Goal: Task Accomplishment & Management: Complete application form

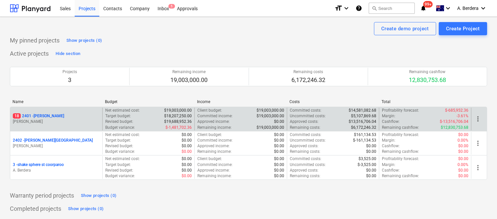
click at [77, 117] on div "18 2401 - Della Rosa" at bounding box center [56, 116] width 87 height 6
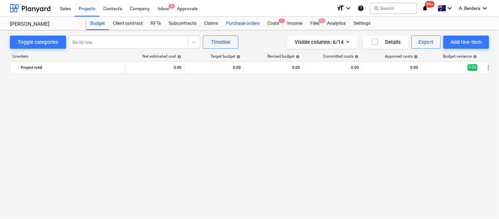
click at [233, 24] on div "Purchase orders" at bounding box center [242, 23] width 41 height 13
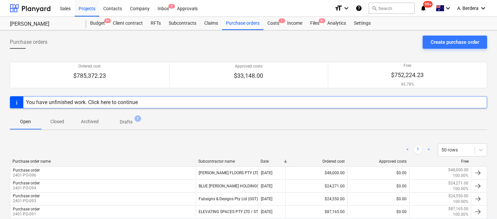
click at [130, 121] on p "Drafts" at bounding box center [126, 121] width 13 height 7
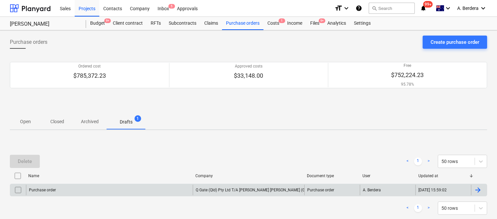
click at [167, 188] on div "Purchase order" at bounding box center [109, 189] width 167 height 11
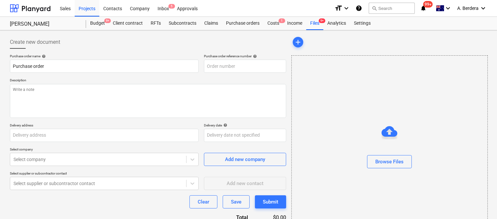
type textarea "x"
type input "2401-PO-095"
type textarea "Description : Supply labour and materials to provide a fully automated swing ga…"
type input "121 Oxlade Drive, New Farm"
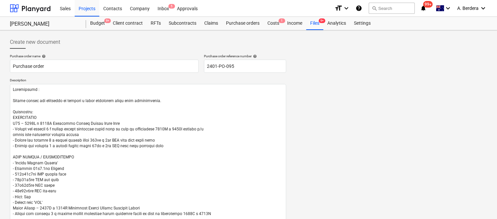
scroll to position [327, 0]
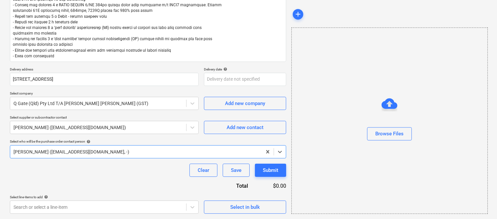
type textarea "x"
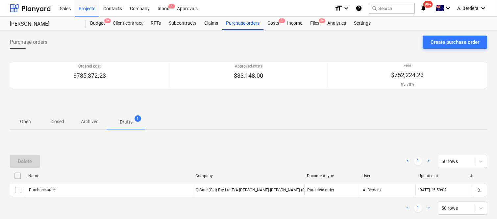
click at [91, 119] on p "Archived" at bounding box center [90, 121] width 18 height 7
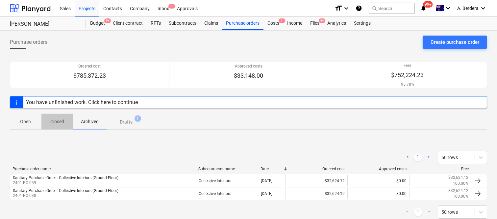
click at [58, 119] on p "Closed" at bounding box center [57, 121] width 16 height 7
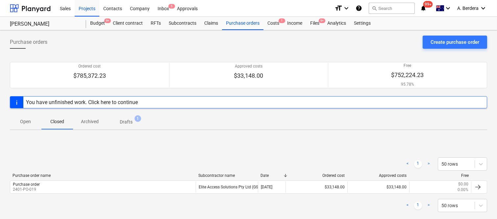
click at [22, 120] on p "Open" at bounding box center [26, 121] width 16 height 7
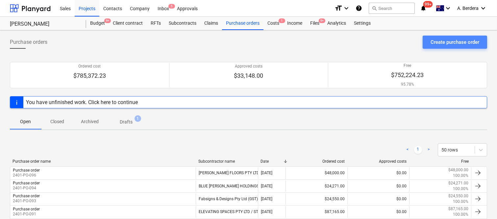
click at [429, 41] on button "Create purchase order" at bounding box center [454, 42] width 64 height 13
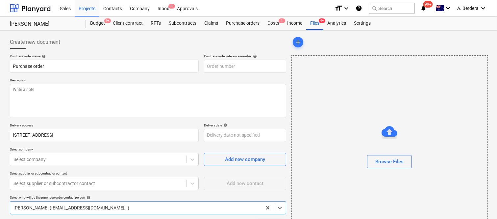
type textarea "x"
type input "2401-PO-098"
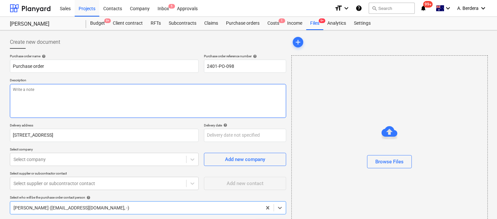
click at [113, 94] on textarea at bounding box center [148, 101] width 276 height 34
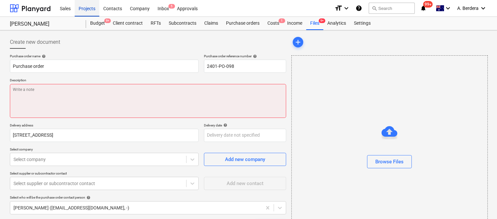
type textarea "x"
paste textarea "To Supply & Install 3 Doors 1 CFG SHUTTER KIT Q75 Bin Room - Q75 Steel Shutter …"
type textarea "To Supply & Install 3 Doors 1 CFG SHUTTER KIT Q75 Bin Room - Q75 Steel Shutter …"
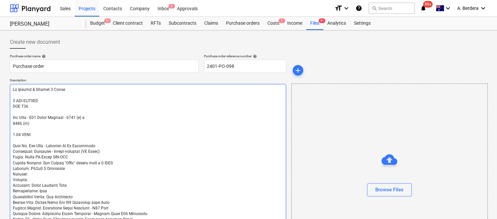
scroll to position [234, 0]
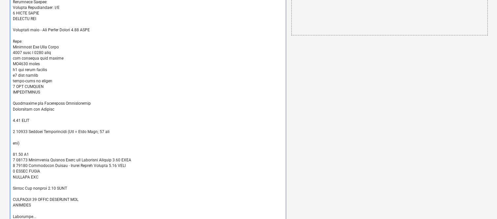
type textarea "x"
type textarea "To Supply & Install 3 Doors 1 CFG SHUTTER KIT Q75 Bin Room - Q75 Steel Shutter …"
type textarea "x"
type textarea "To Supply & Install 3 Doors 1 CFG SHUTTER KIT Q75 Bin Room - Q75 Steel Shutter …"
type textarea "x"
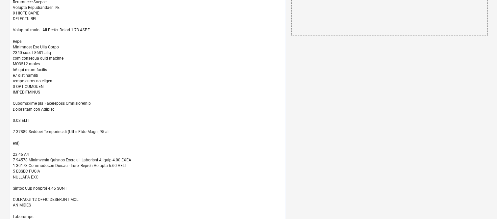
type textarea "To Supply & Install 3 Doors 1 CFG SHUTTER KIT Q75 Bin Room - Q75 Steel Shutter …"
type textarea "x"
type textarea "To Supply & Install 3 Doors 1 CFG SHUTTER KIT Q75 Bin Room - Q75 Steel Shutter …"
type textarea "x"
type textarea "To Supply & Install 3 Doors 1 CFG SHUTTER KIT Q75 Bin Room - Q75 Steel Shutter …"
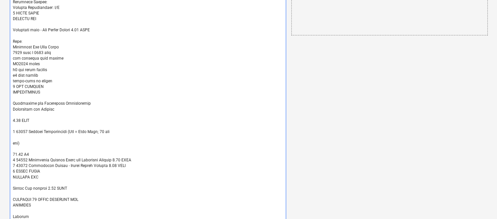
type textarea "x"
type textarea "To Supply & Install 3 Doors 1 CFG SHUTTER KIT Q75 Bin Room - Q75 Steel Shutter …"
type textarea "x"
type textarea "To Supply & Install 3 Doors 1 CFG SHUTTER KIT Q75 Bin Room - Q75 Steel Shutter …"
type textarea "x"
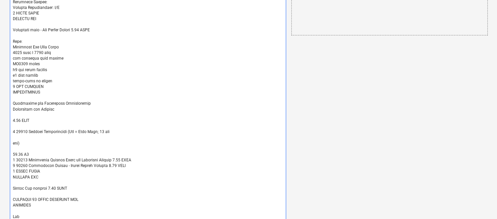
type textarea "To Supply & Install 3 Doors 1 CFG SHUTTER KIT Q75 Bin Room - Q75 Steel Shutter …"
type textarea "x"
type textarea "To Supply & Install 3 Doors 1 CFG SHUTTER KIT Q75 Bin Room - Q75 Steel Shutter …"
type textarea "x"
type textarea "To Supply & Install 3 Doors 1 CFG SHUTTER KIT Q75 Bin Room - Q75 Steel Shutter …"
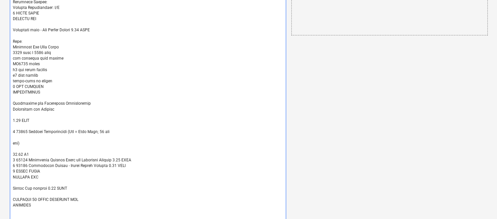
type textarea "x"
type textarea "To Supply & Install 3 Doors 1 CFG SHUTTER KIT Q75 Bin Room - Q75 Steel Shutter …"
type textarea "x"
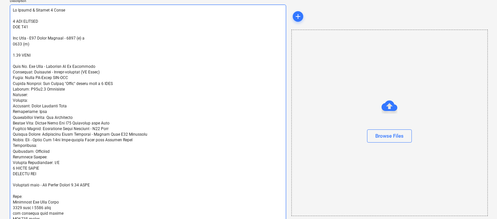
scroll to position [86, 0]
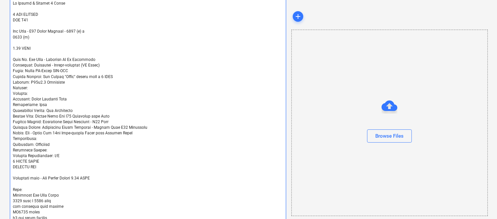
type textarea "To Supply & Install 3 Doors 1 CFG SHUTTER KIT Q75 Bin Room - Q75 Steel Shutter …"
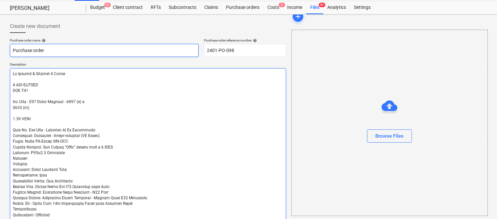
scroll to position [0, 0]
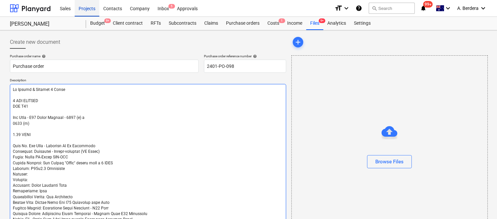
type textarea "x"
type textarea "To Supply & Install 3 Doors 1 CFG SHUTTER KIT Q75 Bin Room - Q75 Steel Shutter …"
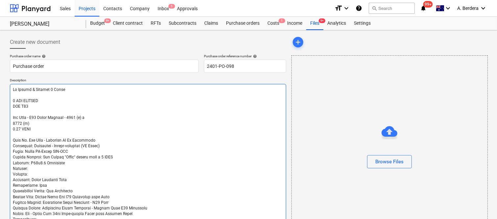
type textarea "x"
type textarea "To Supply & Install 3 Doors 1 CFG SHUTTER KIT Q75 Bin Room - Q75 Steel Shutter …"
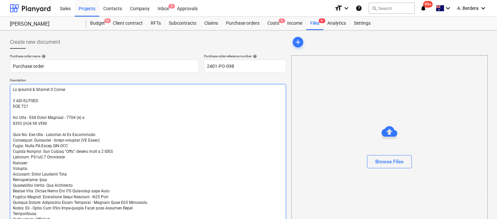
type textarea "x"
type textarea "To Supply & Install 3 Doors 1 CFG SHUTTER KIT Q75 Bin Room - Q75 Steel Shutter …"
type textarea "x"
type textarea "To Supply & Install 3 Doors 1 CFG SHUTTER KIT Q75 Bin Room - Q75 Steel Shutter …"
type textarea "x"
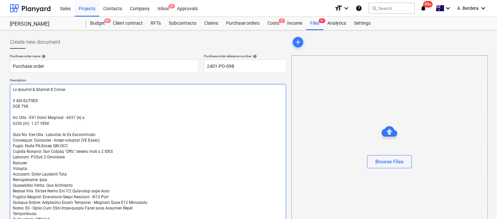
type textarea "To Supply & Install 3 Doors 1 CFG SHUTTER KIT Q75 Bin Room - Q75 Steel Shutter …"
type textarea "x"
type textarea "To Supply & Install 3 Doors 1 CFG SHUTTER KIT Q75 Bin Room - Q75 Steel Shutter …"
type textarea "x"
type textarea "To Supply & Install 3 Doors 1 CFG SHUTTER KIT Q75 Bin Room - Q75 Steel Shutter …"
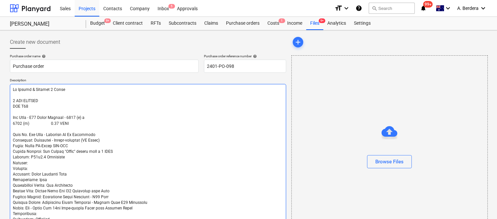
type textarea "x"
type textarea "To Supply & Install 3 Doors 1 CFG SHUTTER KIT Q75 Bin Room - Q75 Steel Shutter …"
type textarea "x"
type textarea "To Supply & Install 3 Doors 1 CFG SHUTTER KIT Q75 Bin Room - Q75 Steel Shutter …"
type textarea "x"
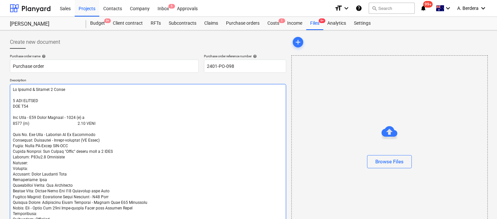
type textarea "To Supply & Install 3 Doors 1 CFG SHUTTER KIT Q75 Bin Room - Q75 Steel Shutter …"
type textarea "x"
type textarea "To Supply & Install 3 Doors 1 CFG SHUTTER KIT Q75 Bin Room - Q75 Steel Shutter …"
type textarea "x"
type textarea "To Supply & Install 3 Doors 1 CFG SHUTTER KIT Q75 Bin Room - Q75 Steel Shutter …"
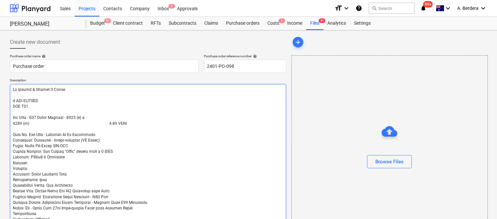
type textarea "x"
type textarea "To Supply & Install 3 Doors 1 CFG SHUTTER KIT Q75 Bin Room - Q75 Steel Shutter …"
type textarea "x"
type textarea "To Supply & Install 3 Doors 1 CFG SHUTTER KIT Q75 Bin Room - Q75 Steel Shutter …"
type textarea "x"
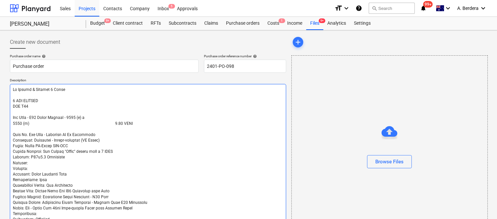
type textarea "To Supply & Install 3 Doors 1 CFG SHUTTER KIT Q75 Bin Room - Q75 Steel Shutter …"
type textarea "x"
type textarea "To Supply & Install 3 Doors 1 CFG SHUTTER KIT Q75 Bin Room - Q75 Steel Shutter …"
type textarea "x"
type textarea "To Supply & Install 3 Doors 1 CFG SHUTTER KIT Q75 Bin Room - Q75 Steel Shutter …"
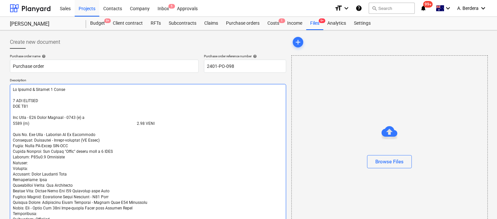
type textarea "x"
type textarea "To Supply & Install 3 Doors 1 CFG SHUTTER KIT Q75 Bin Room - Q75 Steel Shutter …"
type textarea "x"
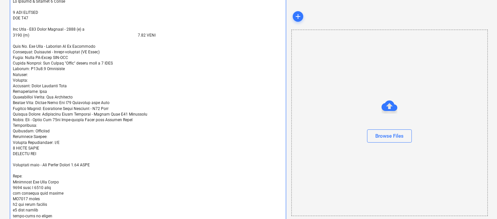
scroll to position [91, 0]
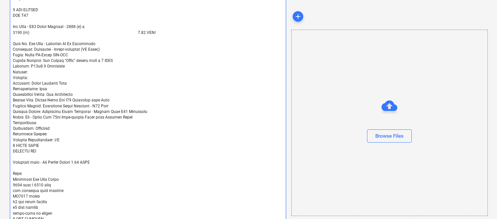
type textarea "To Supply & Install 3 Doors 1 CFG SHUTTER KIT Q75 Bin Room - Q75 Steel Shutter …"
type textarea "x"
click at [12, 143] on textarea at bounding box center [148, 170] width 276 height 355
type textarea "To Supply & Install 3 Doors 1 CFG SHUTTER KIT Q75 Bin Room - Q75 Steel Shutter …"
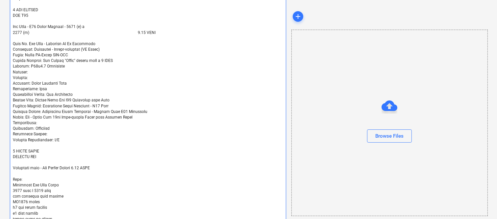
type textarea "x"
type textarea "To Supply & Install 3 Doors 1 CFG SHUTTER KIT Q75 Bin Room - Q75 Steel Shutter …"
type textarea "x"
click at [70, 167] on textarea at bounding box center [148, 173] width 276 height 361
click at [71, 168] on textarea at bounding box center [148, 173] width 276 height 361
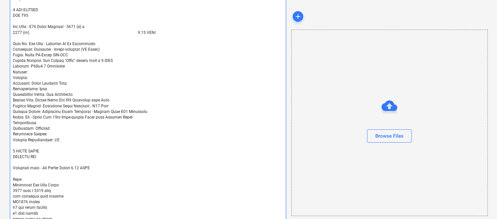
type textarea "To Supply & Install 3 Doors 1 CFG SHUTTER KIT Q75 Bin Room - Q75 Steel Shutter …"
type textarea "x"
type textarea "To Supply & Install 3 Doors 1 CFG SHUTTER KIT Q75 Bin Room - Q75 Steel Shutter …"
type textarea "x"
type textarea "To Supply & Install 3 Doors 1 CFG SHUTTER KIT Q75 Bin Room - Q75 Steel Shutter …"
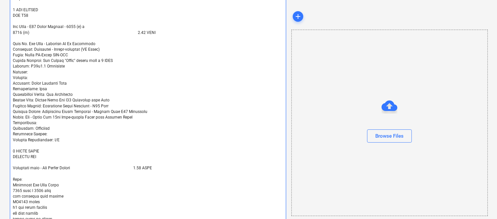
type textarea "x"
type textarea "To Supply & Install 3 Doors 1 CFG SHUTTER KIT Q75 Bin Room - Q75 Steel Shutter …"
type textarea "x"
click at [159, 168] on textarea at bounding box center [148, 173] width 276 height 361
type textarea "To Supply & Install 3 Doors 1 CFG SHUTTER KIT Q75 Bin Room - Q75 Steel Shutter …"
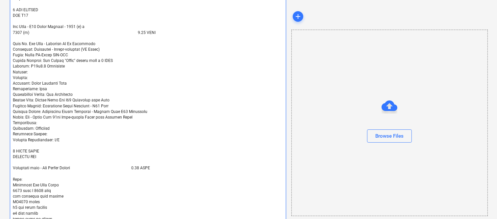
type textarea "x"
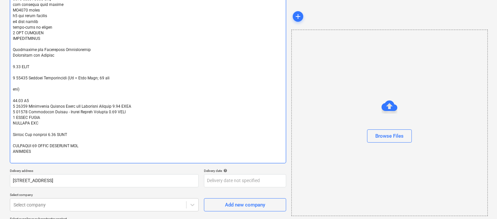
type textarea "To Supply & Install 3 Doors 1 CFG SHUTTER KIT Q75 Bin Room - Q75 Steel Shutter …"
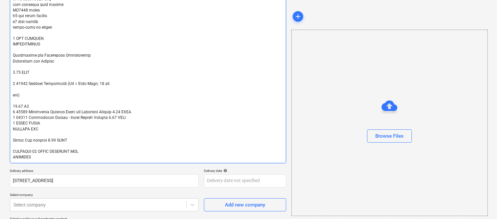
type textarea "x"
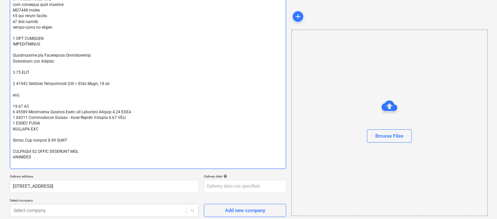
type textarea "To Supply & Install 3 Doors 1 CFG SHUTTER KIT Q75 Bin Room - Q75 Steel Shutter …"
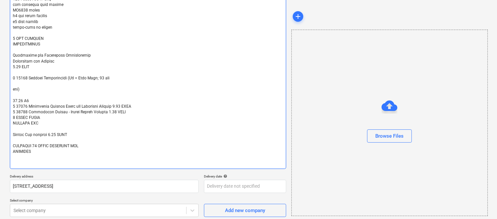
type textarea "x"
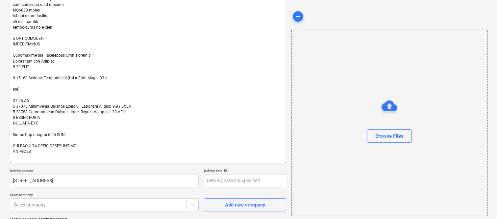
type textarea "To Supply & Install 3 Doors 1 CFG SHUTTER KIT Q75 Bin Room - Q75 Steel Shutter …"
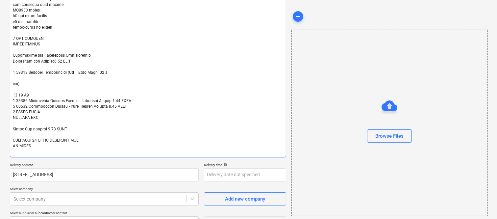
type textarea "x"
type textarea "To Supply & Install 3 Doors 1 CFG SHUTTER KIT Q75 Bin Room - Q75 Steel Shutter …"
type textarea "x"
type textarea "To Supply & Install 3 Doors 1 CFG SHUTTER KIT Q75 Bin Room - Q75 Steel Shutter …"
type textarea "x"
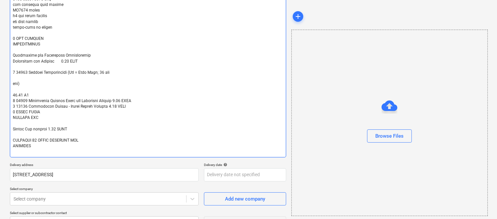
type textarea "To Supply & Install 3 Doors 1 CFG SHUTTER KIT Q75 Bin Room - Q75 Steel Shutter …"
type textarea "x"
type textarea "To Supply & Install 3 Doors 1 CFG SHUTTER KIT Q75 Bin Room - Q75 Steel Shutter …"
type textarea "x"
type textarea "To Supply & Install 3 Doors 1 CFG SHUTTER KIT Q75 Bin Room - Q75 Steel Shutter …"
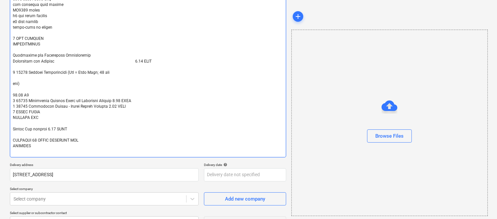
type textarea "x"
type textarea "To Supply & Install 3 Doors 1 CFG SHUTTER KIT Q75 Bin Room - Q75 Steel Shutter …"
type textarea "x"
type textarea "To Supply & Install 3 Doors 1 CFG SHUTTER KIT Q75 Bin Room - Q75 Steel Shutter …"
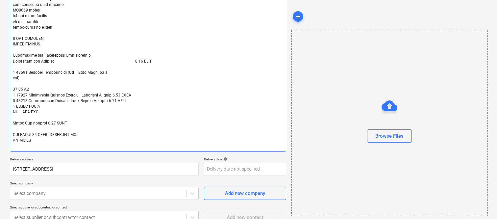
type textarea "x"
type textarea "To Supply & Install 3 Doors 1 CFG SHUTTER KIT Q75 Bin Room - Q75 Steel Shutter …"
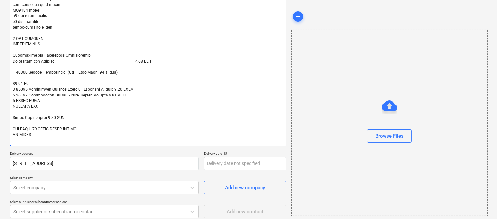
type textarea "x"
type textarea "To Supply & Install 3 Doors 1 CFG SHUTTER KIT Q75 Bin Room - Q75 Steel Shutter …"
type textarea "x"
type textarea "To Supply & Install 3 Doors 1 CFG SHUTTER KIT Q75 Bin Room - Q75 Steel Shutter …"
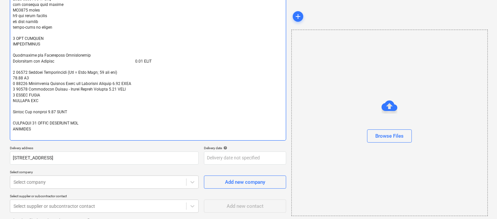
type textarea "x"
type textarea "To Supply & Install 3 Doors 1 CFG SHUTTER KIT Q75 Bin Room - Q75 Steel Shutter …"
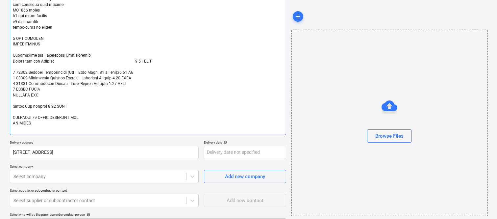
type textarea "x"
type textarea "To Supply & Install 3 Doors 1 CFG SHUTTER KIT Q75 Bin Room - Q75 Steel Shutter …"
type textarea "x"
type textarea "To Supply & Install 3 Doors 1 CFG SHUTTER KIT Q75 Bin Room - Q75 Steel Shutter …"
type textarea "x"
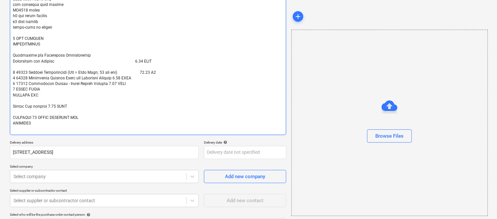
type textarea "To Supply & Install 3 Doors 1 CFG SHUTTER KIT Q75 Bin Room - Q75 Steel Shutter …"
type textarea "x"
type textarea "To Supply & Install 3 Doors 1 CFG SHUTTER KIT Q75 Bin Room - Q75 Steel Shutter …"
type textarea "x"
type textarea "To Supply & Install 3 Doors 1 CFG SHUTTER KIT Q75 Bin Room - Q75 Steel Shutter …"
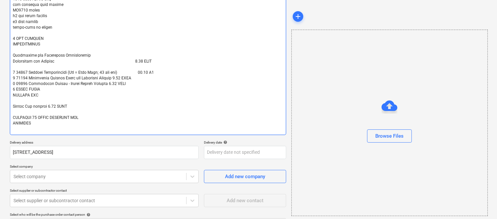
type textarea "x"
type textarea "To Supply & Install 3 Doors 1 CFG SHUTTER KIT Q75 Bin Room - Q75 Steel Shutter …"
type textarea "x"
type textarea "To Supply & Install 3 Doors 1 CFG SHUTTER KIT Q75 Bin Room - Q75 Steel Shutter …"
type textarea "x"
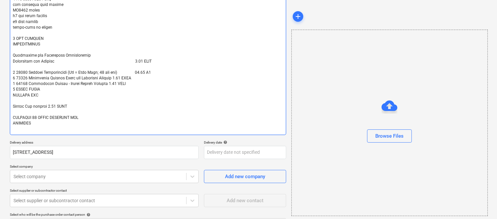
type textarea "To Supply & Install 3 Doors 1 CFG SHUTTER KIT Q75 Bin Room - Q75 Steel Shutter …"
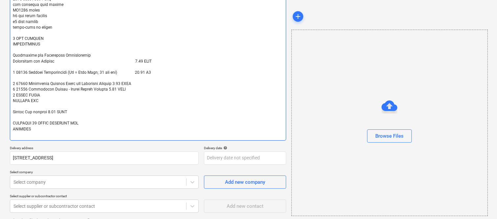
type textarea "x"
type textarea "To Supply & Install 3 Doors 1 CFG SHUTTER KIT Q75 Bin Room - Q75 Steel Shutter …"
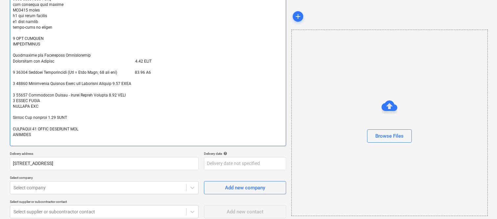
type textarea "x"
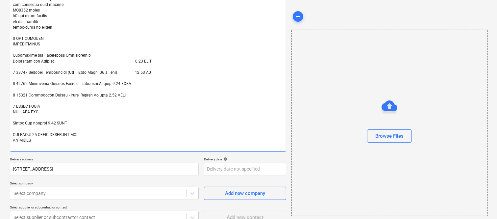
type textarea "To Supply & Install 3 Doors 1 CFG SHUTTER KIT Q75 Bin Room - Q75 Steel Shutter …"
type textarea "x"
type textarea "To Supply & Install 3 Doors 1 CFG SHUTTER KIT Q75 Bin Room - Q75 Steel Shutter …"
type textarea "x"
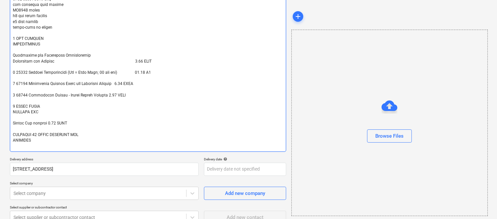
type textarea "To Supply & Install 3 Doors 1 CFG SHUTTER KIT Q75 Bin Room - Q75 Steel Shutter …"
type textarea "x"
type textarea "To Supply & Install 3 Doors 1 CFG SHUTTER KIT Q75 Bin Room - Q75 Steel Shutter …"
type textarea "x"
type textarea "To Supply & Install 3 Doors 1 CFG SHUTTER KIT Q75 Bin Room - Q75 Steel Shutter …"
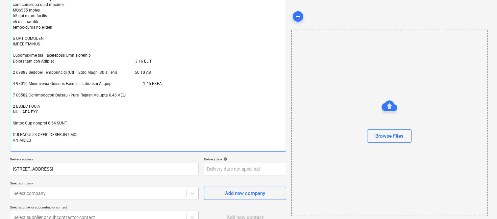
type textarea "x"
type textarea "To Supply & Install 3 Doors 1 CFG SHUTTER KIT Q75 Bin Room - Q75 Steel Shutter …"
type textarea "x"
type textarea "To Supply & Install 3 Doors 1 CFG SHUTTER KIT Q75 Bin Room - Q75 Steel Shutter …"
type textarea "x"
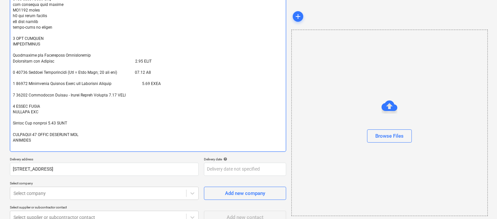
type textarea "To Supply & Install 3 Doors 1 CFG SHUTTER KIT Q75 Bin Room - Q75 Steel Shutter …"
type textarea "x"
type textarea "To Supply & Install 3 Doors 1 CFG SHUTTER KIT Q75 Bin Room - Q75 Steel Shutter …"
type textarea "x"
type textarea "To Supply & Install 3 Doors 1 CFG SHUTTER KIT Q75 Bin Room - Q75 Steel Shutter …"
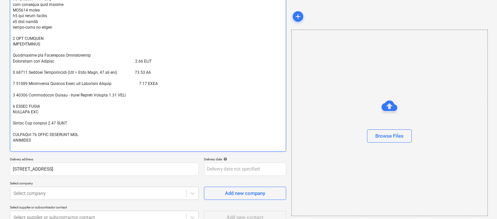
type textarea "x"
type textarea "To Supply & Install 3 Doors 1 CFG SHUTTER KIT Q75 Bin Room - Q75 Steel Shutter …"
type textarea "x"
type textarea "To Supply & Install 3 Doors 1 CFG SHUTTER KIT Q75 Bin Room - Q75 Steel Shutter …"
type textarea "x"
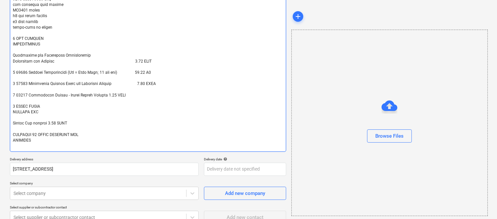
type textarea "To Supply & Install 3 Doors 1 CFG SHUTTER KIT Q75 Bin Room - Q75 Steel Shutter …"
type textarea "x"
type textarea "To Supply & Install 3 Doors 1 CFG SHUTTER KIT Q75 Bin Room - Q75 Steel Shutter …"
type textarea "x"
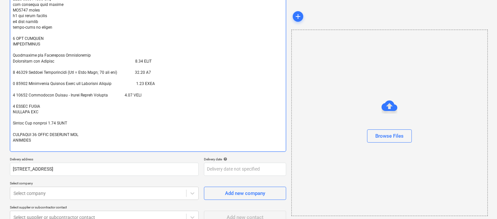
type textarea "To Supply & Install 3 Doors 1 CFG SHUTTER KIT Q75 Bin Room - Q75 Steel Shutter …"
type textarea "x"
type textarea "To Supply & Install 3 Doors 1 CFG SHUTTER KIT Q75 Bin Room - Q75 Steel Shutter …"
type textarea "x"
type textarea "To Supply & Install 3 Doors 1 CFG SHUTTER KIT Q75 Bin Room - Q75 Steel Shutter …"
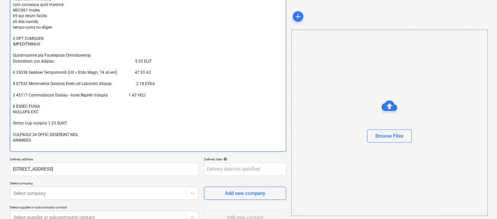
type textarea "x"
type textarea "To Supply & Install 3 Doors 1 CFG SHUTTER KIT Q75 Bin Room - Q75 Steel Shutter …"
type textarea "x"
type textarea "To Supply & Install 3 Doors 1 CFG SHUTTER KIT Q75 Bin Room - Q75 Steel Shutter …"
type textarea "x"
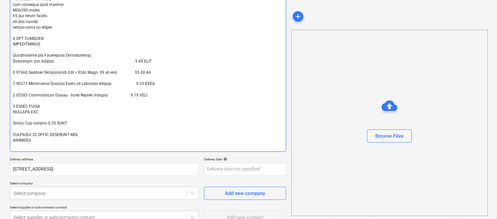
type textarea "To Supply & Install 3 Doors 1 CFG SHUTTER KIT Q75 Bin Room - Q75 Steel Shutter …"
type textarea "x"
type textarea "To Supply & Install 3 Doors 1 CFG SHUTTER KIT Q75 Bin Room - Q75 Steel Shutter …"
type textarea "x"
type textarea "To Supply & Install 3 Doors 1 CFG SHUTTER KIT Q75 Bin Room - Q75 Steel Shutter …"
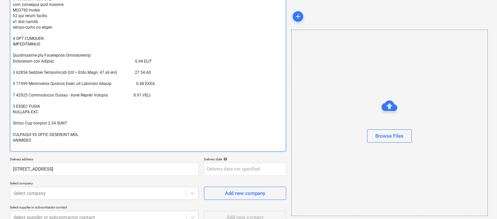
type textarea "x"
type textarea "To Supply & Install 3 Doors 1 CFG SHUTTER KIT Q75 Bin Room - Q75 Steel Shutter …"
type textarea "x"
type textarea "To Supply & Install 3 Doors 1 CFG SHUTTER KIT Q75 Bin Room - Q75 Steel Shutter …"
type textarea "x"
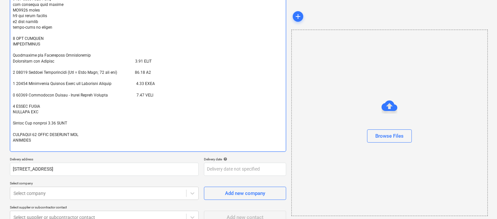
type textarea "To Supply & Install 3 Doors 1 CFG SHUTTER KIT Q75 Bin Room - Q75 Steel Shutter …"
type textarea "x"
type textarea "To Supply & Install 3 Doors 1 CFG SHUTTER KIT Q75 Bin Room - Q75 Steel Shutter …"
type textarea "x"
type textarea "To Supply & Install 3 Doors 1 CFG SHUTTER KIT Q75 Bin Room - Q75 Steel Shutter …"
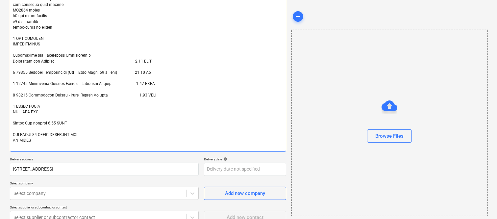
type textarea "x"
type textarea "To Supply & Install 3 Doors 1 CFG SHUTTER KIT Q75 Bin Room - Q75 Steel Shutter …"
type textarea "x"
type textarea "To Supply & Install 3 Doors 1 CFG SHUTTER KIT Q75 Bin Room - Q75 Steel Shutter …"
type textarea "x"
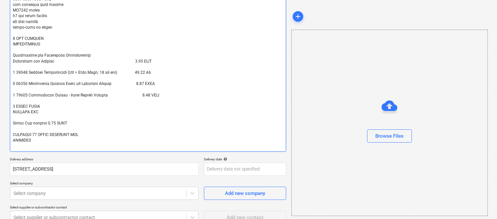
type textarea "To Supply & Install 3 Doors 1 CFG SHUTTER KIT Q75 Bin Room - Q75 Steel Shutter …"
type textarea "x"
type textarea "To Supply & Install 3 Doors 1 CFG SHUTTER KIT Q75 Bin Room - Q75 Steel Shutter …"
type textarea "x"
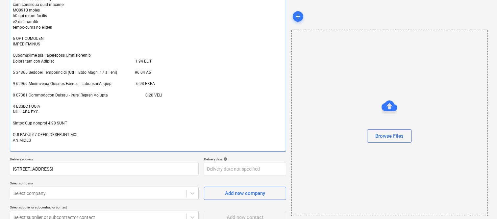
type textarea "To Supply & Install 3 Doors 1 CFG SHUTTER KIT Q75 Bin Room - Q75 Steel Shutter …"
type textarea "x"
type textarea "To Supply & Install 3 Doors 1 CFG SHUTTER KIT Q75 Bin Room - Q75 Steel Shutter …"
type textarea "x"
type textarea "To Supply & Install 3 Doors 1 CFG SHUTTER KIT Q75 Bin Room - Q75 Steel Shutter …"
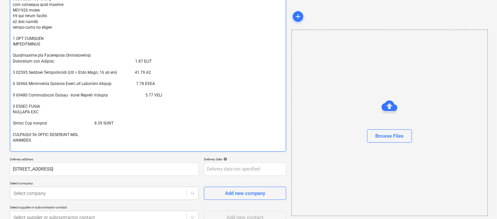
type textarea "x"
type textarea "To Supply & Install 3 Doors 1 CFG SHUTTER KIT Q75 Bin Room - Q75 Steel Shutter …"
type textarea "x"
type textarea "To Supply & Install 3 Doors 1 CFG SHUTTER KIT Q75 Bin Room - Q75 Steel Shutter …"
type textarea "x"
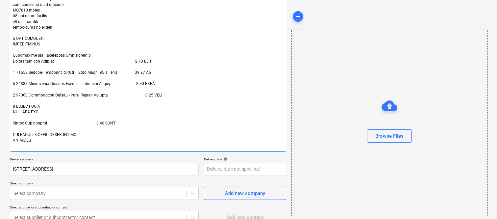
type textarea "To Supply & Install 3 Doors 1 CFG SHUTTER KIT Q75 Bin Room - Q75 Steel Shutter …"
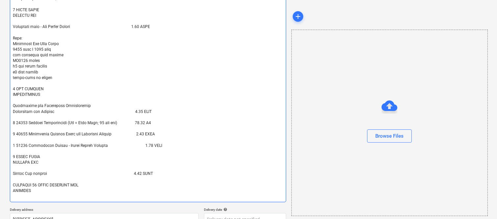
scroll to position [233, 0]
click at [132, 145] on textarea at bounding box center [148, 26] width 276 height 350
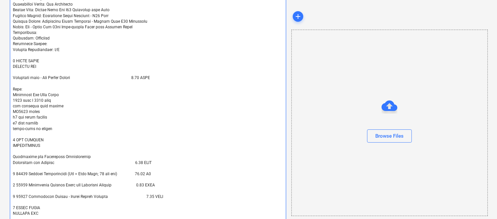
scroll to position [372, 0]
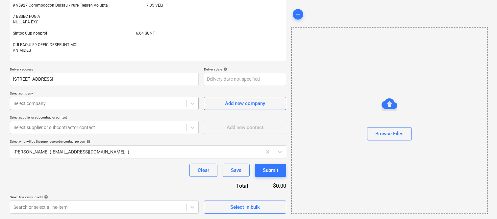
click at [71, 100] on div at bounding box center [97, 103] width 169 height 7
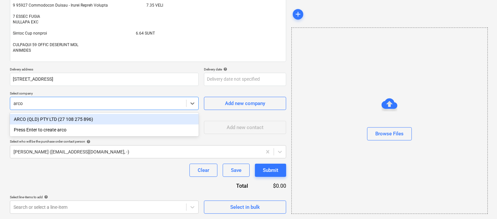
click at [80, 119] on div "ARCO (QLD) PTY LTD (27 108 275 896)" at bounding box center [104, 119] width 189 height 11
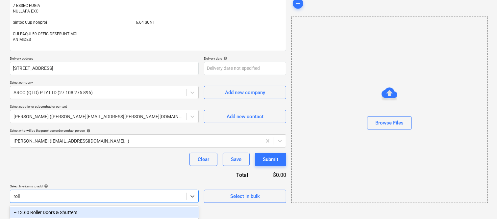
scroll to position [383, 0]
click at [95, 210] on div "-- 13.60 Roller Doors & Shutters" at bounding box center [104, 212] width 189 height 11
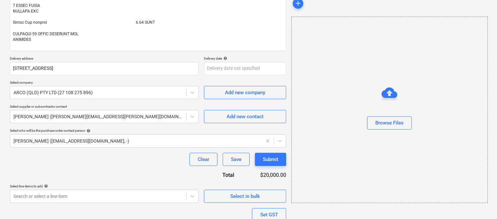
click at [76, 161] on div "Clear Save Submit" at bounding box center [148, 159] width 276 height 13
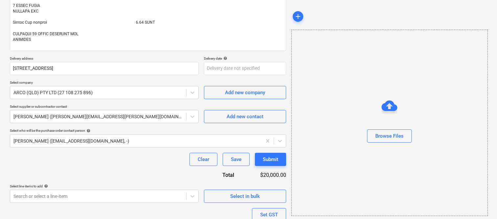
scroll to position [434, 0]
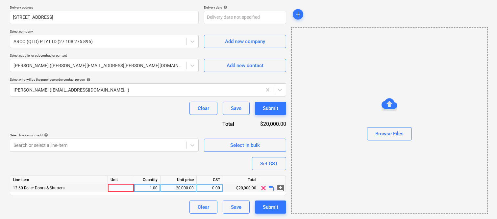
click at [123, 187] on div at bounding box center [121, 188] width 26 height 8
click at [181, 187] on div "20,000.00" at bounding box center [178, 188] width 31 height 8
click at [183, 189] on div "20,000.00" at bounding box center [178, 188] width 31 height 8
click at [183, 189] on input "20000" at bounding box center [178, 188] width 36 height 8
click at [167, 204] on div "Clear Save Submit" at bounding box center [148, 206] width 276 height 13
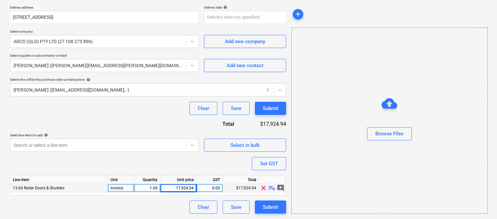
click at [215, 187] on div "0.00" at bounding box center [209, 188] width 21 height 8
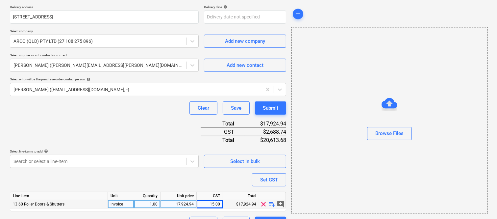
click at [183, 203] on div "17,924.94" at bounding box center [178, 204] width 31 height 8
click at [184, 204] on input "17924.94" at bounding box center [178, 204] width 36 height 8
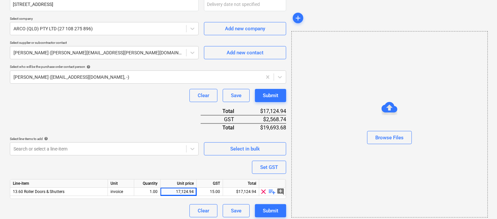
scroll to position [450, 0]
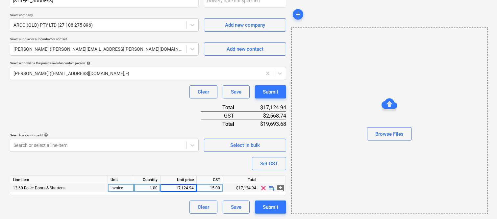
click at [214, 188] on div "15.00" at bounding box center [209, 188] width 21 height 8
click at [160, 205] on div "Clear Save Submit" at bounding box center [148, 206] width 276 height 13
click at [214, 186] on div "16.00" at bounding box center [209, 188] width 21 height 8
click at [167, 202] on div "Clear Save Submit" at bounding box center [148, 206] width 276 height 13
click at [214, 187] on div "17.00" at bounding box center [209, 188] width 21 height 8
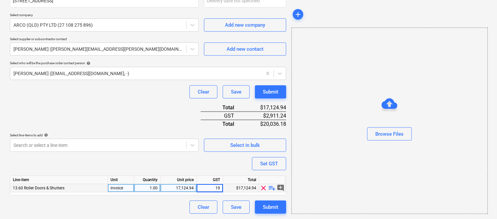
click at [145, 204] on div "Clear Save Submit" at bounding box center [148, 206] width 276 height 13
click at [214, 188] on div "19.00" at bounding box center [209, 188] width 21 height 8
click at [170, 205] on div "Clear Save Submit" at bounding box center [148, 206] width 276 height 13
click at [217, 189] on div "20.00" at bounding box center [209, 188] width 21 height 8
click at [160, 204] on div "Clear Save Submit" at bounding box center [148, 206] width 276 height 13
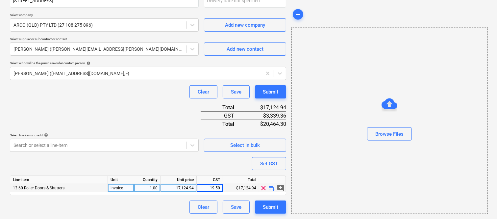
click at [219, 188] on div "19.50" at bounding box center [209, 188] width 21 height 8
click at [219, 188] on input "19.5" at bounding box center [210, 188] width 26 height 8
click at [219, 188] on div "19.75" at bounding box center [209, 188] width 21 height 8
click at [219, 188] on input "19.75" at bounding box center [210, 188] width 26 height 8
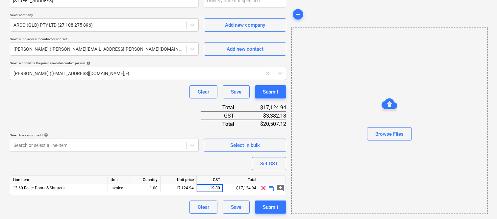
click at [174, 202] on div "Clear Save Submit" at bounding box center [148, 206] width 276 height 13
click at [221, 187] on div "19.80" at bounding box center [210, 188] width 26 height 8
click at [220, 187] on input "19.8" at bounding box center [210, 188] width 26 height 8
click at [169, 206] on div "Clear Save Submit" at bounding box center [148, 206] width 276 height 13
click at [220, 187] on div "19.79" at bounding box center [210, 188] width 26 height 8
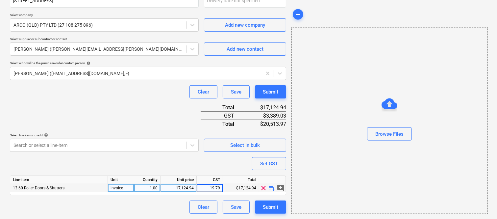
click at [220, 186] on input "19.79" at bounding box center [210, 188] width 26 height 8
click at [150, 203] on div "Clear Save Submit" at bounding box center [148, 206] width 276 height 13
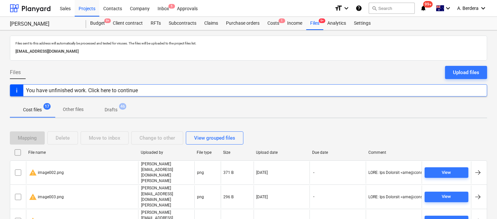
scroll to position [173, 0]
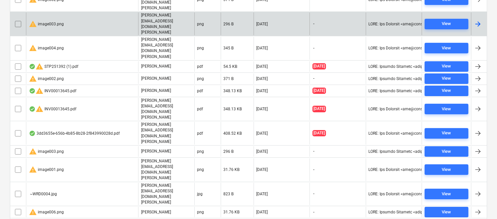
click at [17, 19] on input "checkbox" at bounding box center [18, 24] width 11 height 11
click at [17, 43] on input "checkbox" at bounding box center [18, 48] width 11 height 11
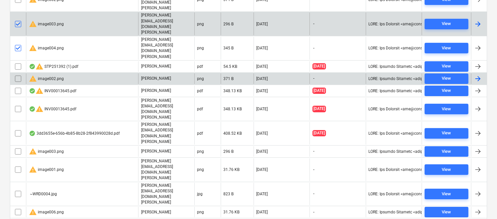
click at [17, 73] on input "checkbox" at bounding box center [18, 78] width 11 height 11
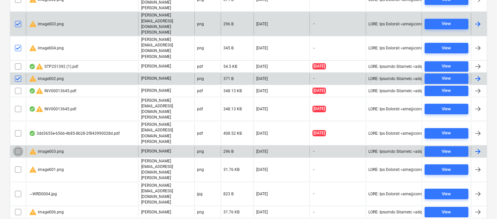
click at [15, 146] on input "checkbox" at bounding box center [18, 151] width 11 height 11
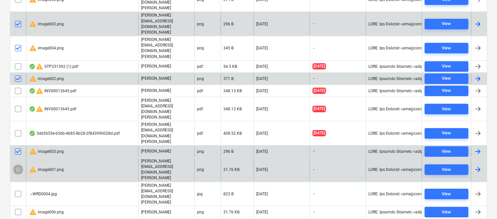
click at [19, 164] on input "checkbox" at bounding box center [18, 169] width 11 height 11
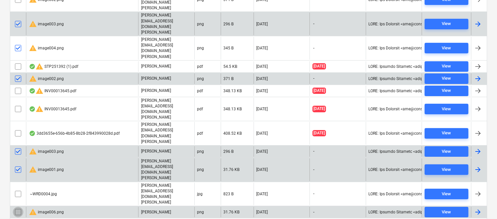
click at [15, 206] on input "checkbox" at bounding box center [18, 211] width 11 height 11
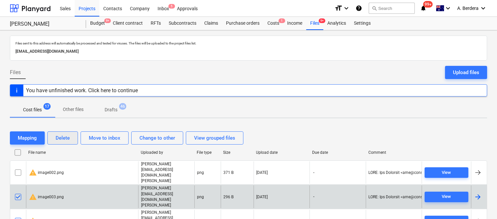
click at [65, 137] on div "Delete" at bounding box center [63, 137] width 14 height 9
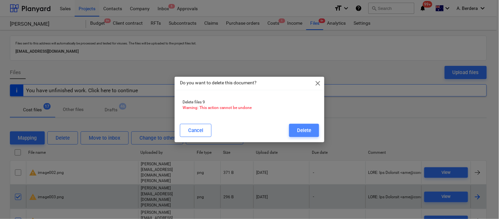
click at [306, 130] on div "Delete" at bounding box center [304, 130] width 14 height 9
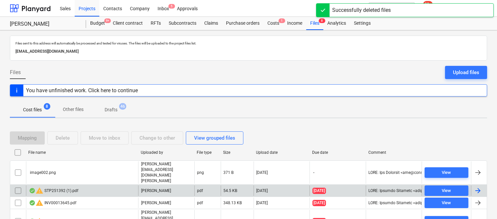
scroll to position [63, 0]
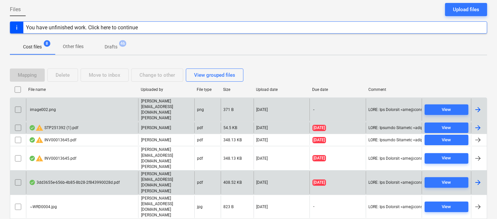
click at [14, 104] on input "checkbox" at bounding box center [18, 109] width 11 height 11
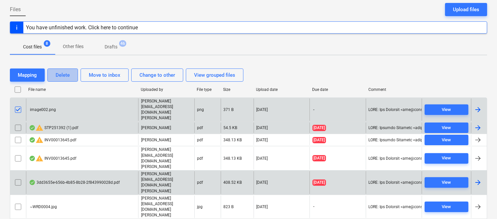
click at [60, 76] on div "Delete" at bounding box center [63, 75] width 14 height 9
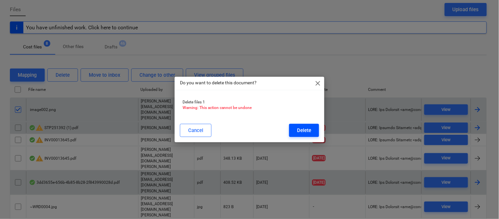
click at [303, 133] on div "Delete" at bounding box center [304, 130] width 14 height 9
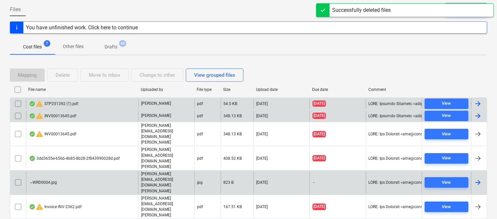
scroll to position [51, 0]
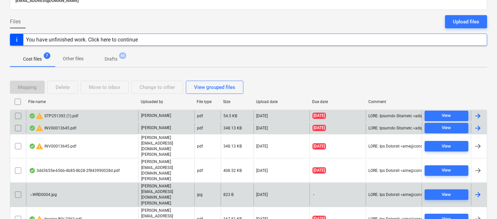
click at [54, 192] on div "~WRD0004.jpg" at bounding box center [43, 194] width 28 height 5
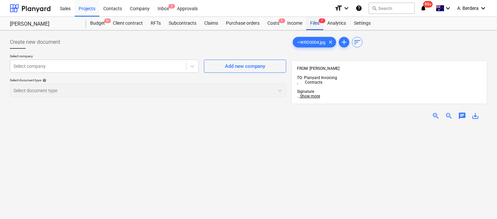
click at [320, 24] on div "Files 7" at bounding box center [314, 23] width 17 height 13
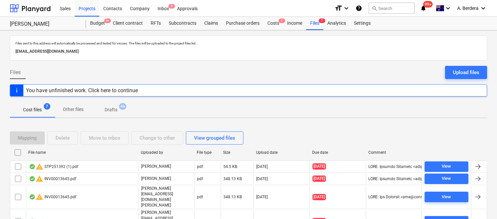
scroll to position [51, 0]
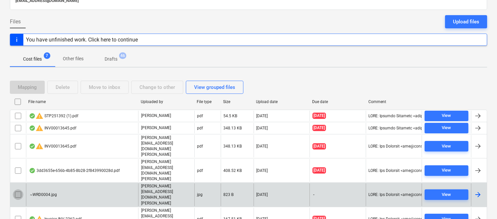
click at [15, 189] on input "checkbox" at bounding box center [18, 194] width 11 height 11
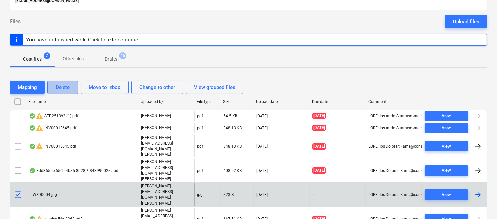
click at [60, 89] on div "Delete" at bounding box center [63, 87] width 14 height 9
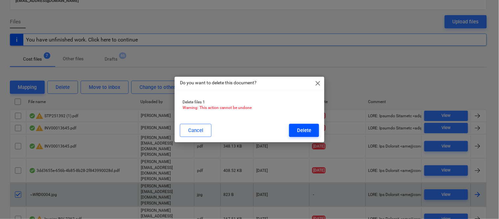
click at [307, 130] on div "Delete" at bounding box center [304, 130] width 14 height 9
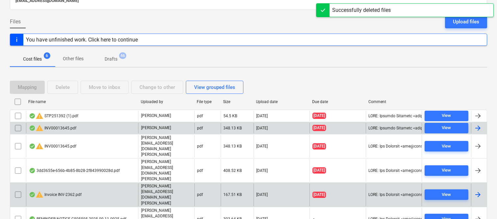
scroll to position [38, 0]
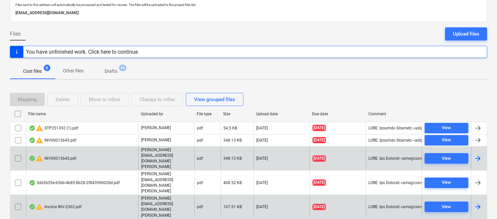
click at [110, 153] on div "warning INV00013645.pdf" at bounding box center [82, 158] width 112 height 23
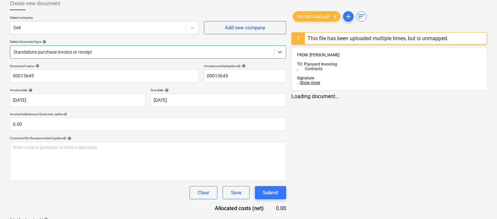
type input "00013645"
type input "16 Sep 2025"
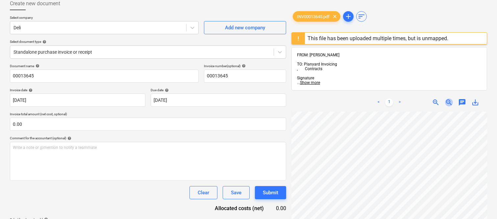
click at [447, 98] on span "zoom_out" at bounding box center [449, 102] width 8 height 8
click at [56, 27] on div at bounding box center [97, 27] width 169 height 7
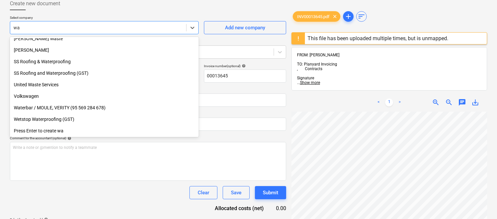
scroll to position [155, 0]
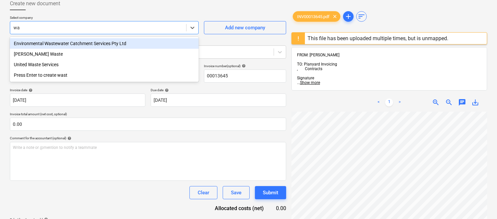
type input "w"
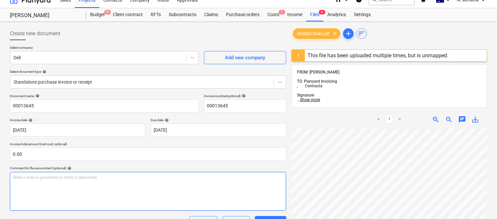
scroll to position [0, 0]
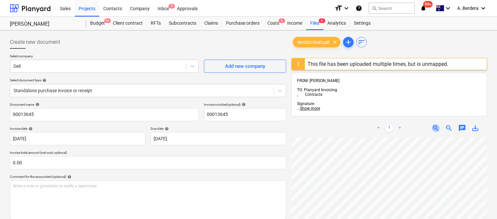
click at [434, 124] on span "zoom_in" at bounding box center [436, 128] width 8 height 8
click at [422, 218] on html "Sales Projects Contacts Company Inbox 5 Approvals format_size keyboard_arrow_do…" at bounding box center [248, 109] width 497 height 219
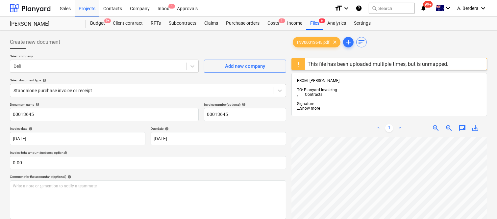
click at [300, 67] on div at bounding box center [298, 64] width 13 height 12
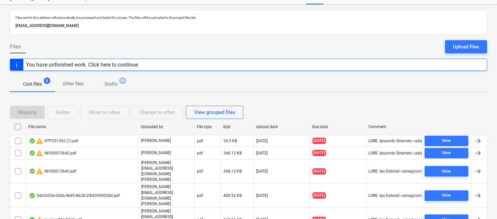
scroll to position [38, 0]
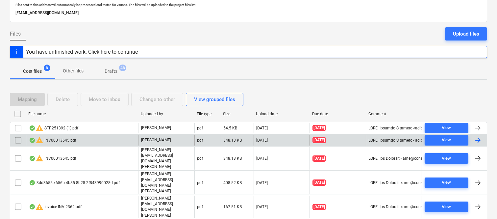
click at [20, 140] on input "checkbox" at bounding box center [18, 140] width 11 height 11
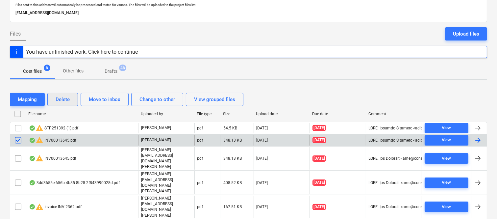
click at [67, 99] on div "Delete" at bounding box center [63, 99] width 14 height 9
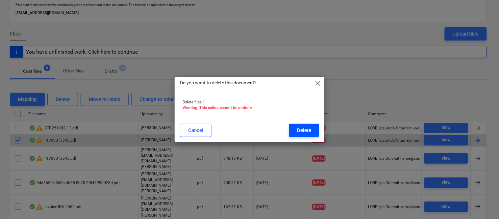
click at [309, 130] on div "Delete" at bounding box center [304, 130] width 14 height 9
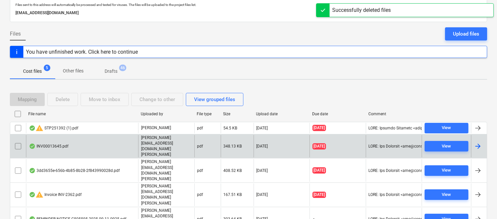
scroll to position [26, 0]
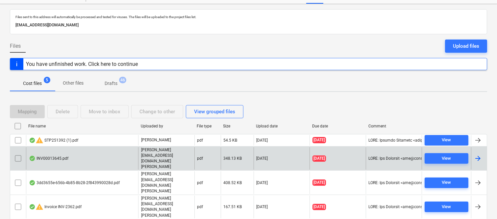
click at [81, 151] on div "INV00013645.pdf" at bounding box center [82, 158] width 112 height 23
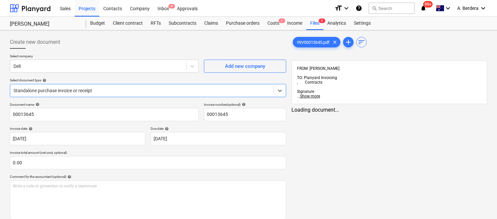
type input "00013645"
type input "[DATE]"
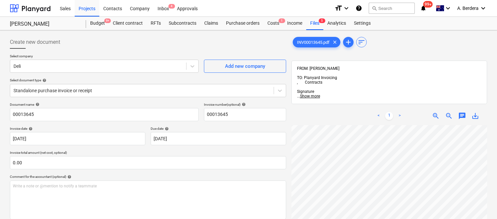
click at [289, 142] on div "INV00013645.pdf clear add sort FROM: [PERSON_NAME] TO: Planyard Invoicing , Con…" at bounding box center [389, 180] width 201 height 295
click at [389, 54] on div "INV00013645.pdf clear add sort FROM: [PERSON_NAME] TO: Planyard Invoicing , Con…" at bounding box center [389, 181] width 196 height 290
click at [250, 63] on div "Add new company" at bounding box center [245, 66] width 40 height 9
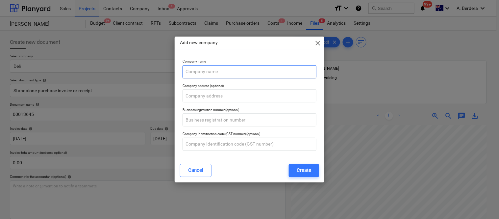
click at [240, 70] on input "text" at bounding box center [249, 71] width 134 height 13
paste input "WASTE INITIATIVES PTY LTD"
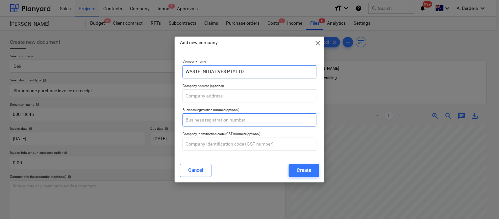
type input "WASTE INITIATIVES PTY LTD"
click at [220, 122] on input "text" at bounding box center [249, 119] width 134 height 13
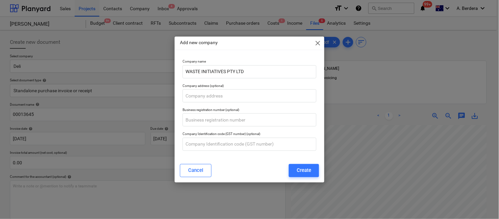
drag, startPoint x: 388, startPoint y: 41, endPoint x: 383, endPoint y: 42, distance: 5.3
click at [388, 41] on div "Add new company close Company name WASTE INITIATIVES PTY LTD Company address (o…" at bounding box center [249, 109] width 499 height 219
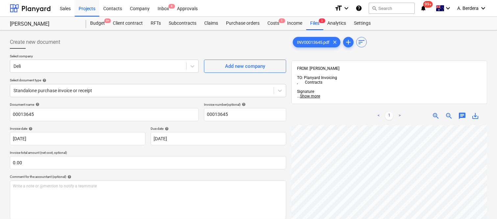
scroll to position [21, 100]
click at [247, 66] on div "Add new company" at bounding box center [245, 66] width 40 height 9
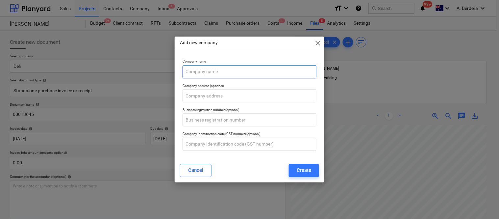
click at [239, 71] on input "text" at bounding box center [249, 71] width 134 height 13
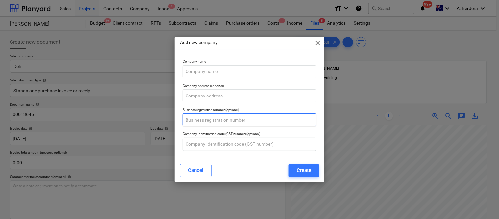
click at [199, 118] on input "text" at bounding box center [249, 119] width 134 height 13
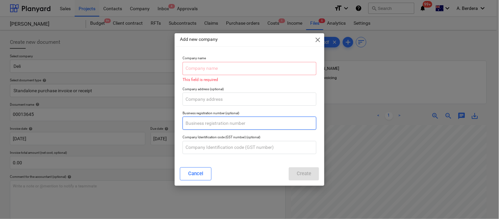
paste input "70 625 909 846"
type input "70 625 909 846"
drag, startPoint x: 393, startPoint y: 38, endPoint x: 384, endPoint y: 41, distance: 9.5
click at [393, 38] on div "Add new company close Company name This field is required Company address (opti…" at bounding box center [249, 109] width 499 height 219
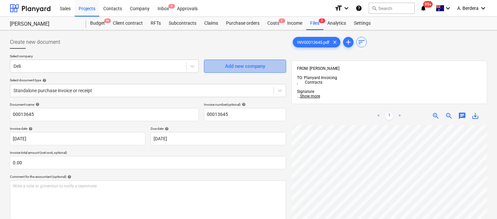
click at [245, 64] on div "Add new company" at bounding box center [245, 66] width 40 height 9
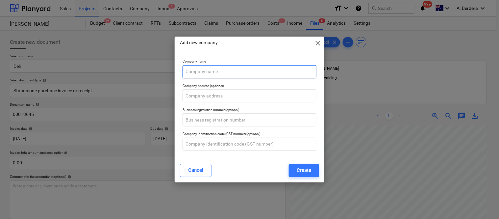
click at [223, 73] on input "text" at bounding box center [249, 71] width 134 height 13
paste input "WASTE INITIATIVES PTY LTD"
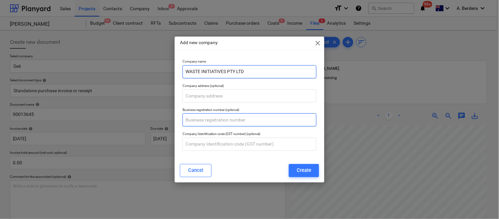
type input "WASTE INITIATIVES PTY LTD"
click at [215, 120] on input "text" at bounding box center [249, 119] width 134 height 13
paste input "70 625 909 846"
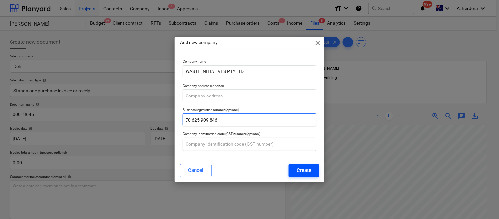
type input "70 625 909 846"
click at [304, 170] on div "Create" at bounding box center [304, 170] width 14 height 9
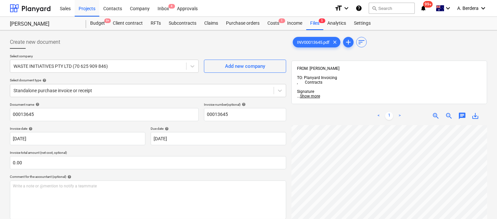
scroll to position [0, 9]
click at [128, 90] on div at bounding box center [141, 90] width 257 height 7
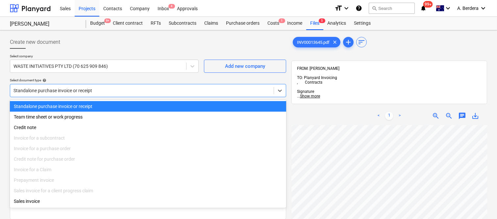
click at [132, 103] on div "Standalone purchase invoice or receipt" at bounding box center [148, 106] width 276 height 11
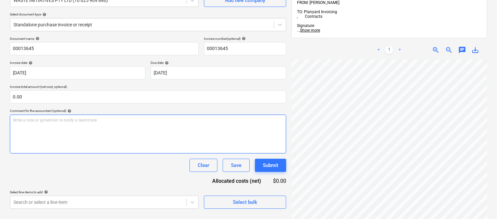
scroll to position [94, 0]
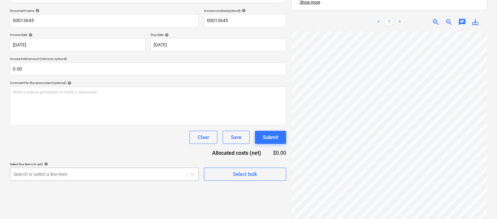
click at [90, 125] on body "Sales Projects Contacts Company Inbox 4 Approvals format_size keyboard_arrow_do…" at bounding box center [248, 15] width 497 height 219
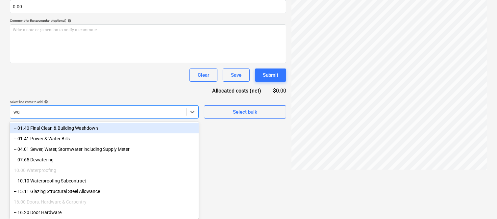
type input "w"
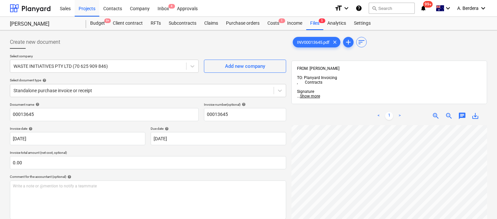
scroll to position [21, 66]
click at [315, 24] on div "Files 5" at bounding box center [314, 23] width 17 height 13
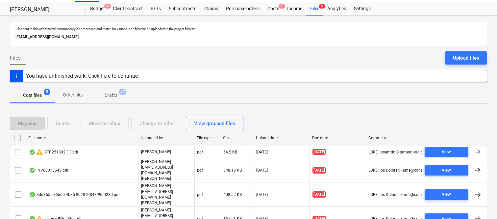
scroll to position [26, 0]
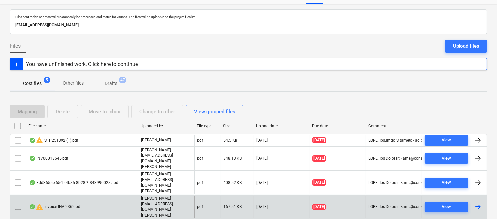
click at [102, 195] on div "warning Invoice INV-2362.pdf" at bounding box center [82, 206] width 112 height 23
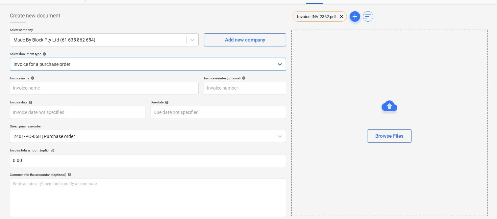
type input "INV-2362"
type input "[DATE]"
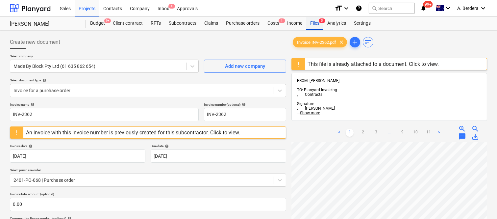
click at [317, 23] on div "Files 5" at bounding box center [314, 23] width 17 height 13
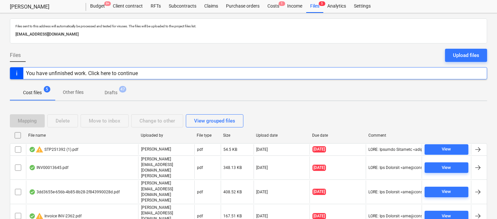
scroll to position [26, 0]
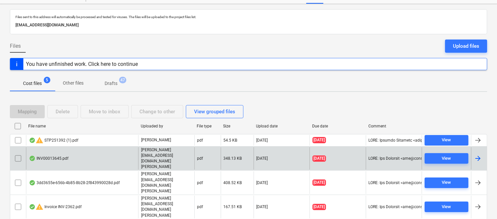
click at [149, 154] on p "[PERSON_NAME][EMAIL_ADDRESS][DOMAIN_NAME][PERSON_NAME]" at bounding box center [166, 158] width 51 height 23
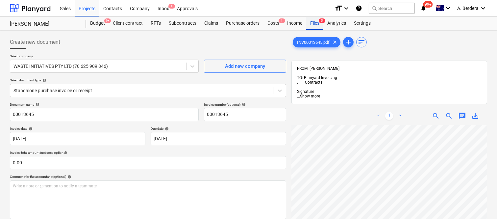
click at [316, 20] on div "Files 5" at bounding box center [314, 23] width 17 height 13
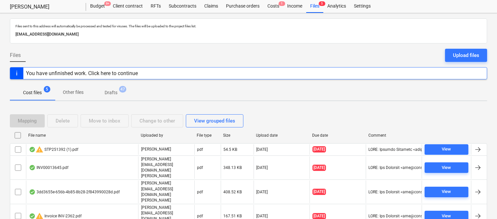
scroll to position [26, 0]
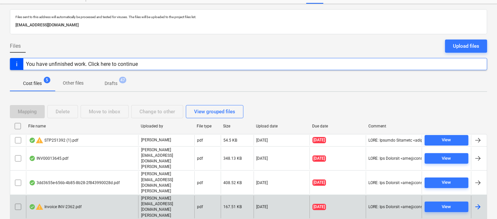
click at [105, 195] on div "warning Invoice INV-2362.pdf" at bounding box center [82, 206] width 112 height 23
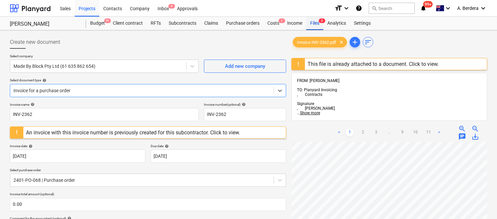
click at [311, 24] on div "Files 5" at bounding box center [314, 23] width 17 height 13
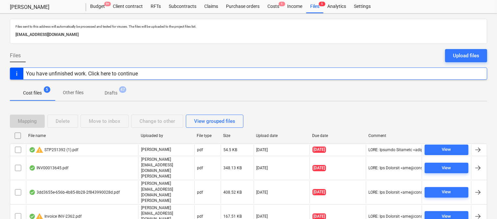
scroll to position [26, 0]
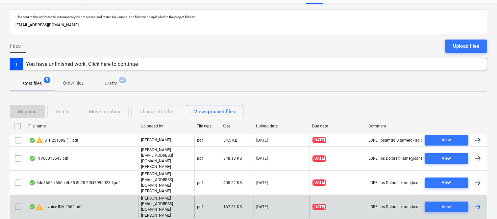
click at [16, 201] on input "checkbox" at bounding box center [18, 206] width 11 height 11
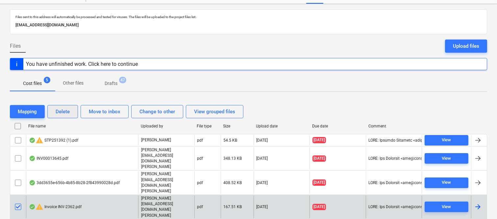
click at [63, 112] on div "Delete" at bounding box center [63, 111] width 14 height 9
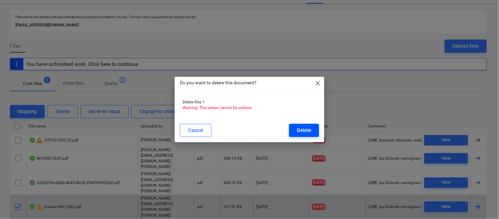
click at [297, 129] on div "Delete" at bounding box center [304, 130] width 14 height 9
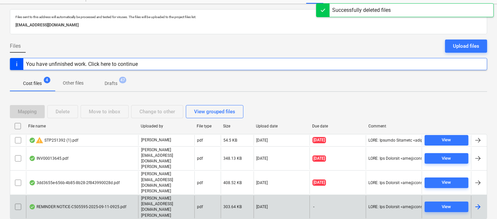
scroll to position [14, 0]
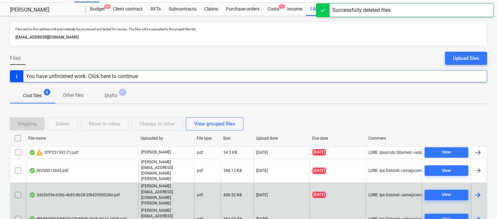
click at [122, 183] on div "3dd3655e-656b-4b85-8b28-2f843990028d.pdf" at bounding box center [82, 194] width 112 height 23
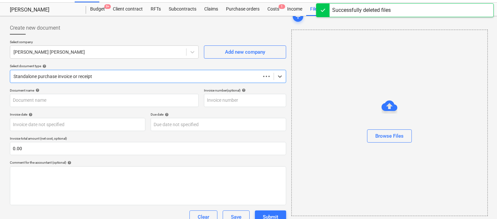
scroll to position [26, 0]
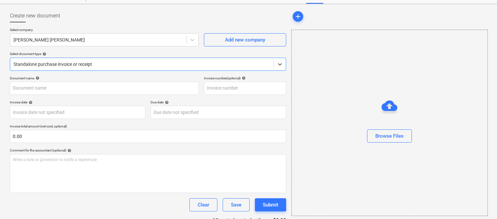
type input "105"
type input "22 Sep 2025"
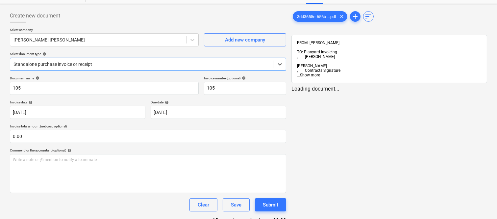
click at [138, 60] on div "Standalone purchase invoice or receipt" at bounding box center [141, 64] width 263 height 9
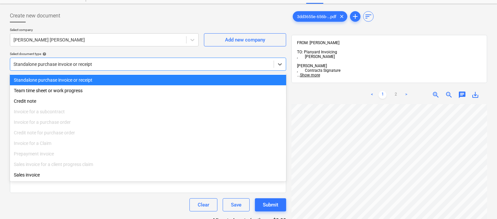
click at [133, 77] on div "Standalone purchase invoice or receipt" at bounding box center [148, 80] width 276 height 11
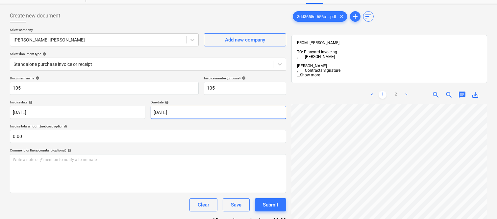
scroll to position [38, 101]
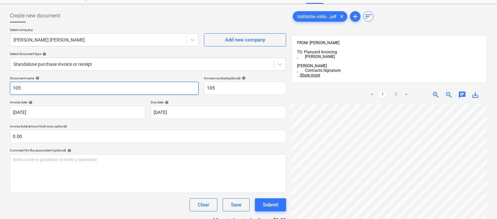
click at [12, 86] on input "105" at bounding box center [104, 88] width 189 height 13
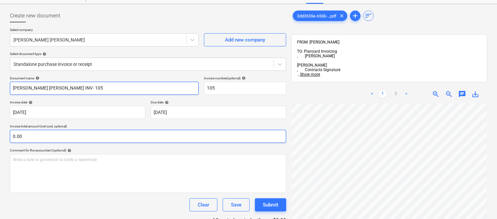
scroll to position [61, 0]
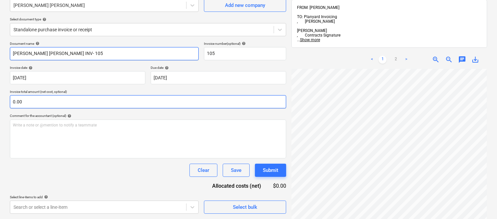
type input "CAMERON BROWN INV- 105"
click at [24, 103] on input "text" at bounding box center [148, 101] width 276 height 13
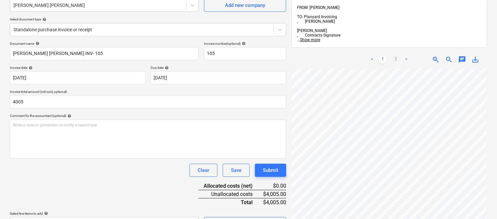
type input "4,005.00"
click at [30, 174] on div "Clear Save Submit" at bounding box center [148, 169] width 276 height 13
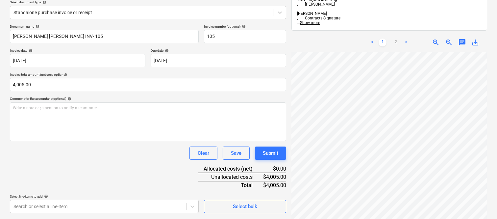
scroll to position [94, 0]
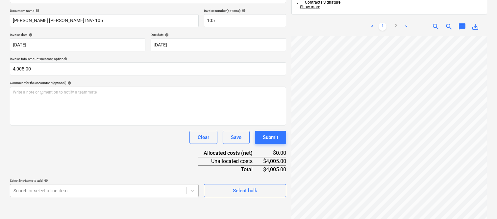
click at [67, 125] on body "Sales Projects Contacts Company Inbox 3 Approvals format_size keyboard_arrow_do…" at bounding box center [248, 15] width 497 height 219
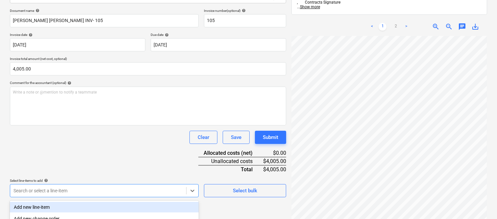
scroll to position [175, 0]
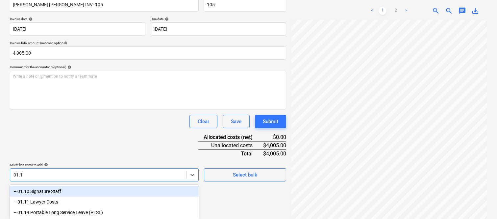
type input "01.10"
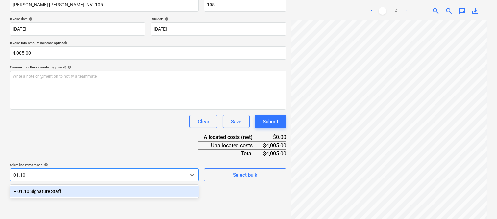
scroll to position [94, 0]
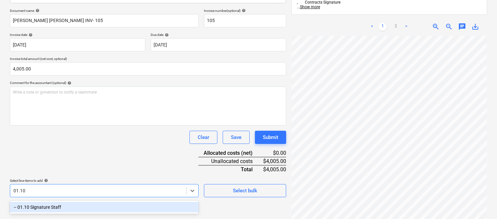
click at [80, 205] on div "-- 01.10 Signature Staff" at bounding box center [104, 207] width 189 height 11
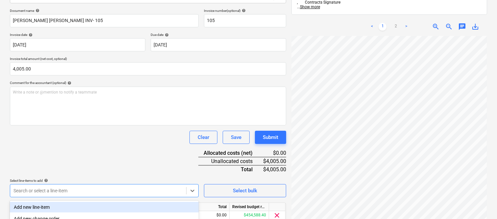
click at [90, 141] on div "Clear Save Submit" at bounding box center [148, 137] width 276 height 13
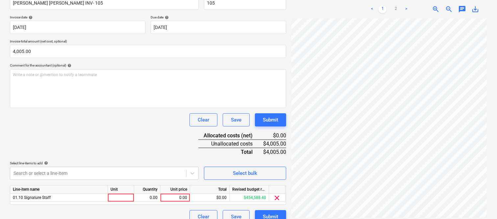
scroll to position [121, 0]
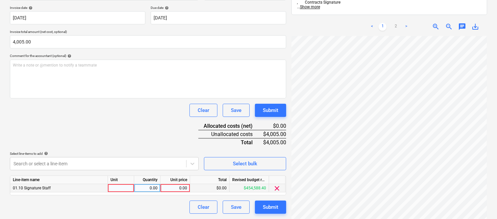
click at [122, 189] on div at bounding box center [121, 188] width 26 height 8
type input "INVOICE"
click at [153, 188] on div "0.00" at bounding box center [147, 188] width 21 height 8
type input "1"
click at [172, 189] on div "0.00" at bounding box center [175, 188] width 24 height 8
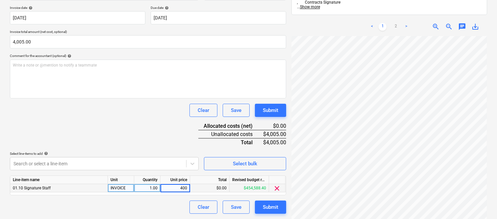
type input "4005"
click at [159, 211] on div "Clear Save Submit" at bounding box center [148, 206] width 276 height 13
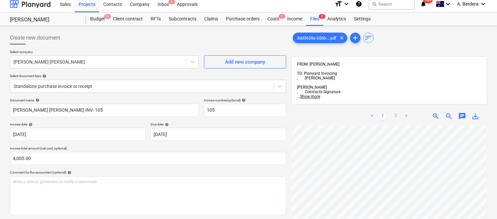
scroll to position [0, 0]
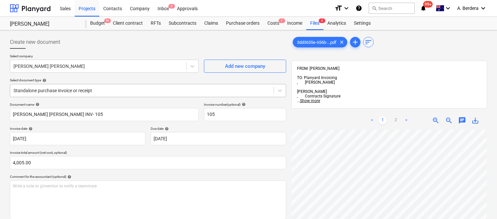
click at [155, 90] on div at bounding box center [141, 90] width 257 height 7
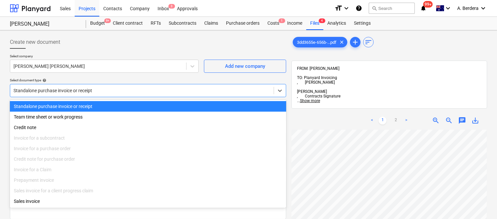
click at [151, 106] on div "Standalone purchase invoice or receipt" at bounding box center [148, 106] width 276 height 11
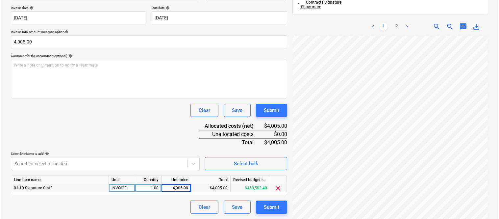
scroll to position [219, 101]
click at [264, 206] on div "Submit" at bounding box center [270, 207] width 15 height 9
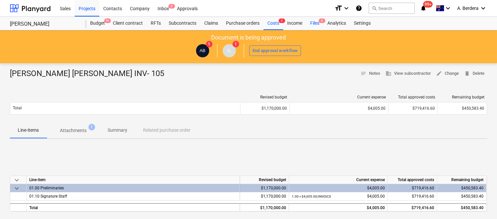
click at [316, 22] on div "Files 3" at bounding box center [314, 23] width 17 height 13
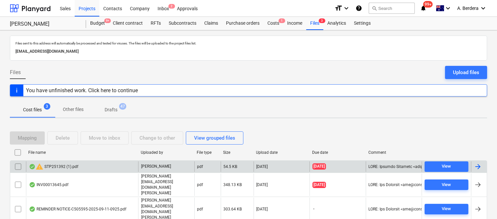
click at [120, 172] on div "warning STP251392 (1).pdf" at bounding box center [82, 166] width 112 height 11
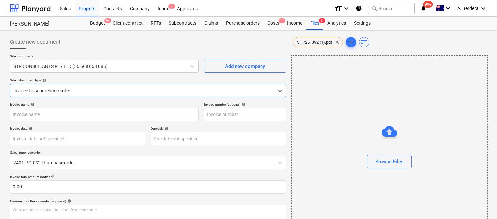
type input "STP251392"
type input "31 Jul 2025"
type input "21 Aug 2025"
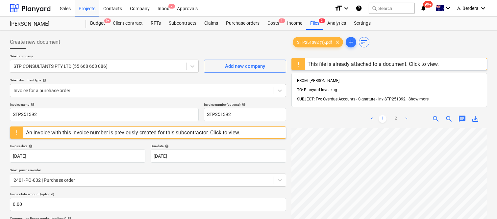
click at [116, 133] on div "An invoice with this invoice number is previously created for this subcontracto…" at bounding box center [133, 132] width 214 height 6
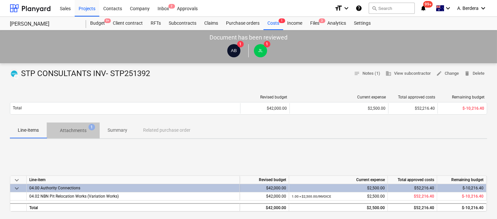
click at [78, 128] on p "Attachments" at bounding box center [73, 130] width 27 height 7
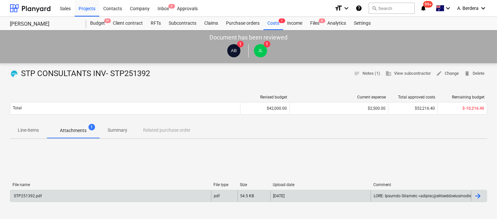
click at [126, 193] on div "STP251392.pdf" at bounding box center [110, 195] width 201 height 11
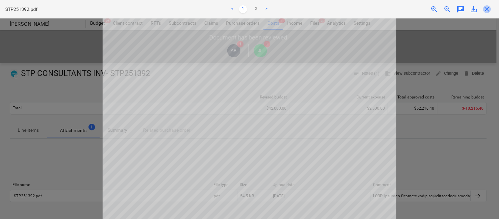
click at [488, 11] on span "close" at bounding box center [487, 9] width 8 height 8
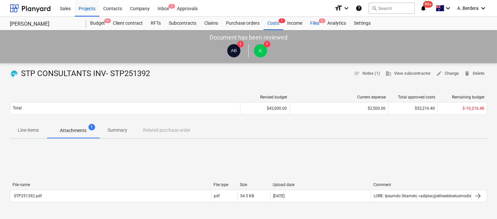
click at [312, 21] on div "Files 3" at bounding box center [314, 23] width 17 height 13
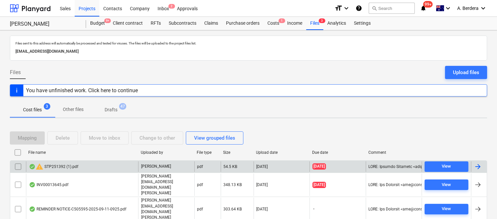
click at [18, 170] on input "checkbox" at bounding box center [18, 166] width 11 height 11
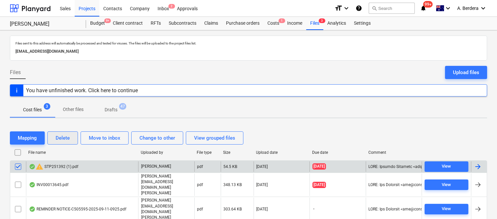
click at [68, 140] on div "Delete" at bounding box center [63, 137] width 14 height 9
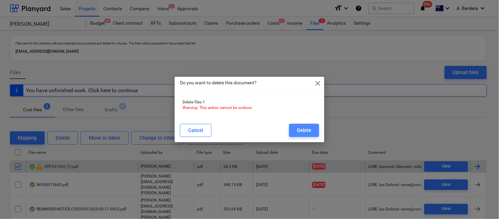
click at [298, 129] on div "Delete" at bounding box center [304, 130] width 14 height 9
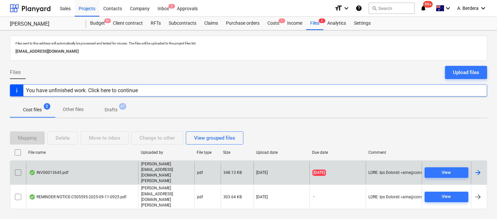
click at [80, 179] on div "INV00013645.pdf" at bounding box center [82, 172] width 112 height 23
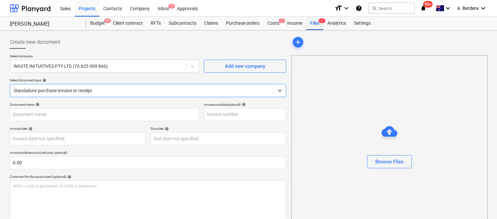
type input "00013645"
type input "16 Sep 2025"
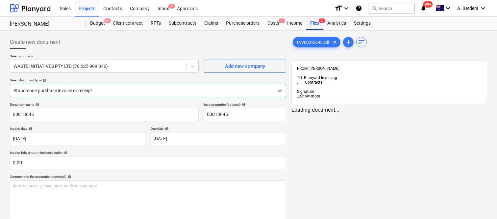
click at [319, 23] on div "Files 2" at bounding box center [314, 23] width 17 height 13
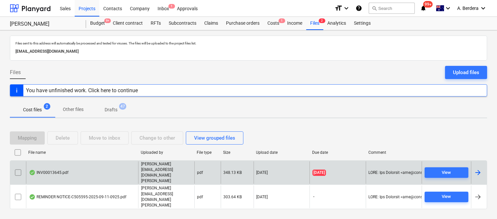
click at [72, 180] on div "INV00013645.pdf" at bounding box center [82, 172] width 112 height 23
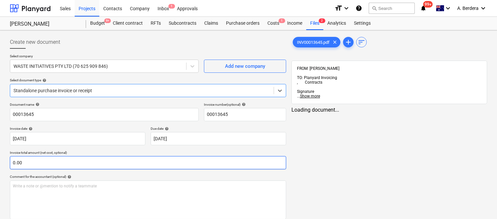
scroll to position [61, 0]
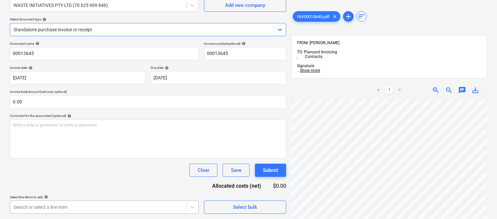
click at [83, 158] on body "Sales Projects Contacts Company Inbox 1 Approvals format_size keyboard_arrow_do…" at bounding box center [248, 48] width 497 height 219
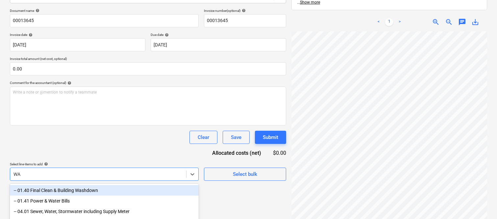
scroll to position [157, 0]
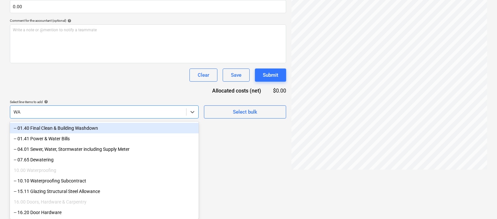
type input "W"
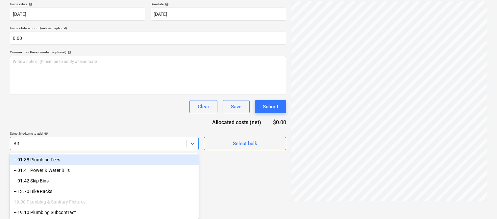
scroll to position [104, 0]
type input "B"
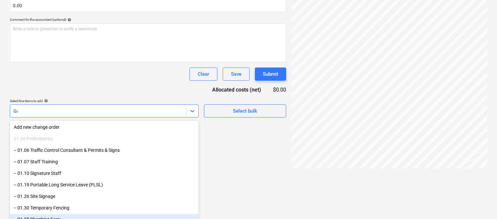
scroll to position [94, 0]
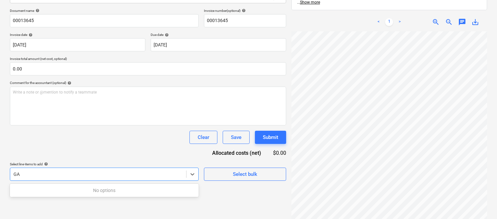
type input "G"
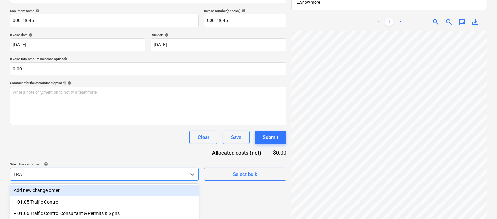
scroll to position [157, 0]
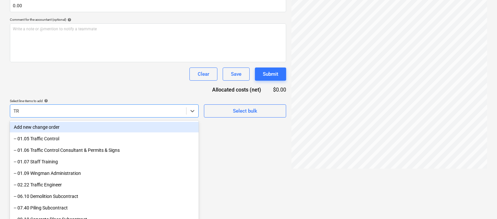
type input "T"
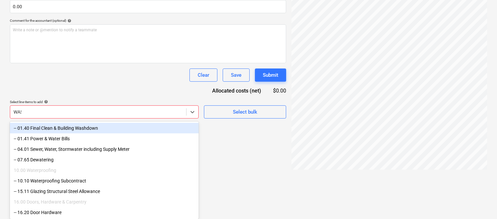
scroll to position [94, 0]
type input "W"
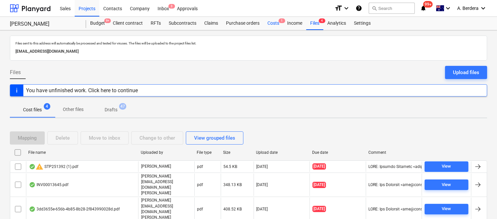
click at [274, 23] on div "Costs 1" at bounding box center [273, 23] width 20 height 13
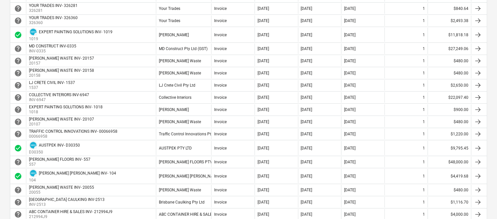
scroll to position [234, 0]
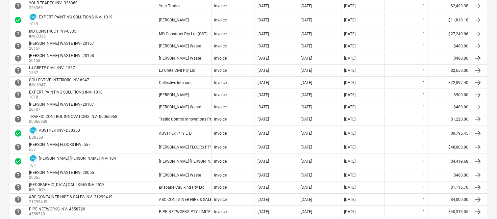
click at [210, 159] on div "[PERSON_NAME] [PERSON_NAME]" at bounding box center [183, 161] width 55 height 14
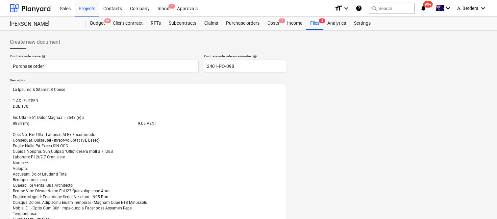
scroll to position [450, 0]
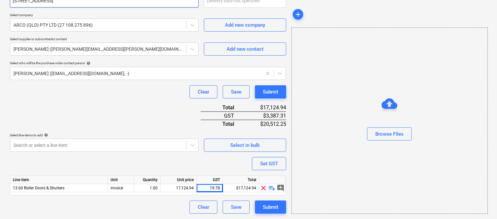
type textarea "x"
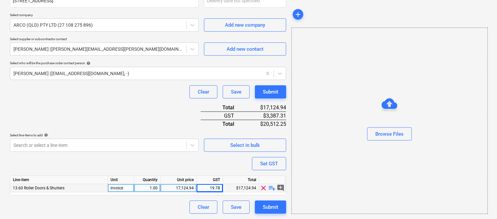
type textarea "x"
click at [218, 189] on div "19.78" at bounding box center [209, 188] width 21 height 8
type input "10"
click at [158, 205] on div "Clear Save Submit" at bounding box center [148, 206] width 276 height 13
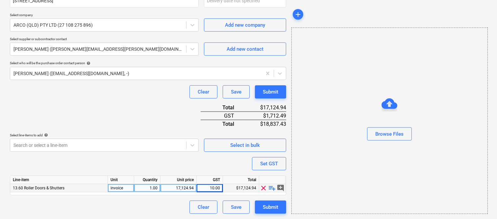
type textarea "x"
click at [186, 188] on div "17,124.94" at bounding box center [178, 188] width 31 height 8
click at [186, 188] on input "17124.94" at bounding box center [178, 188] width 36 height 8
type input "1"
type input "3"
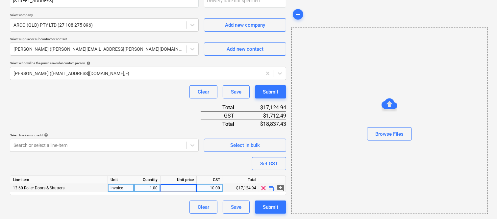
click at [182, 188] on input at bounding box center [178, 188] width 36 height 8
type input "17124.94"
click at [150, 205] on div "Clear Save Submit" at bounding box center [148, 206] width 276 height 13
type textarea "x"
click at [214, 188] on div "10.00" at bounding box center [209, 188] width 21 height 8
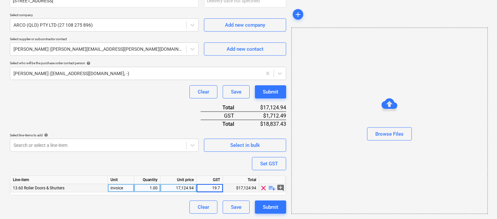
type input "19.77"
click at [168, 208] on div "Clear Save Submit" at bounding box center [148, 206] width 276 height 13
type textarea "x"
click at [219, 188] on div "19.77" at bounding box center [209, 188] width 21 height 8
click at [220, 187] on input "19.77" at bounding box center [210, 188] width 26 height 8
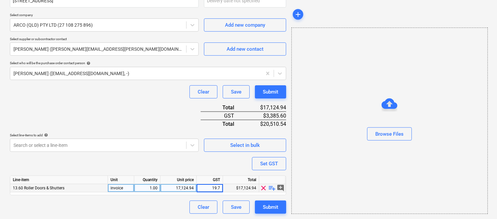
type input "19.78"
click at [135, 205] on div "Clear Save Submit" at bounding box center [148, 206] width 276 height 13
type textarea "x"
click at [219, 187] on div "19.78" at bounding box center [209, 188] width 21 height 8
click at [219, 187] on input "19.78" at bounding box center [210, 188] width 26 height 8
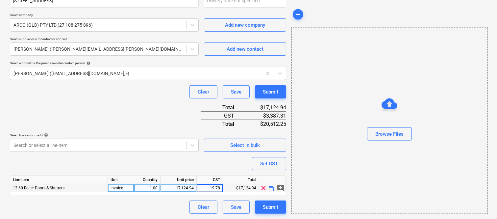
type input "19.782"
click at [177, 206] on div "Clear Save Submit" at bounding box center [148, 206] width 276 height 13
type textarea "x"
click at [220, 187] on div "19.78" at bounding box center [210, 188] width 26 height 8
click at [219, 187] on input "19.782" at bounding box center [210, 188] width 26 height 8
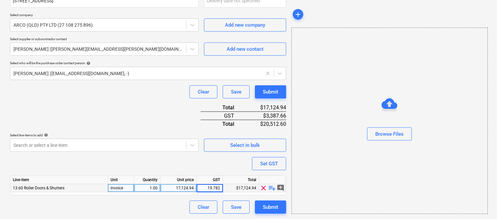
click at [219, 187] on input "19.782" at bounding box center [210, 188] width 26 height 8
type input "19.7801"
click at [167, 208] on div "Clear Save Submit" at bounding box center [148, 206] width 276 height 13
click at [221, 185] on div "19.78" at bounding box center [210, 188] width 26 height 8
type textarea "x"
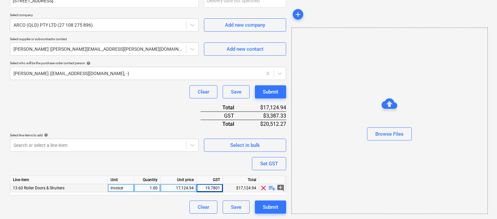
click at [221, 187] on input "19.7801" at bounding box center [210, 188] width 26 height 8
type input "19.78015"
drag, startPoint x: 177, startPoint y: 202, endPoint x: 178, endPoint y: 199, distance: 3.5
click at [177, 202] on div "Clear Save Submit" at bounding box center [148, 206] width 276 height 13
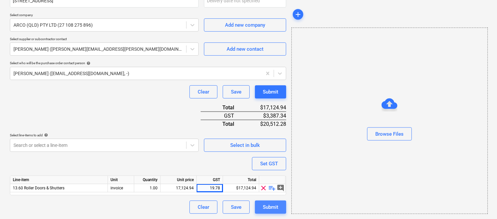
click at [277, 206] on div "Submit" at bounding box center [270, 207] width 15 height 9
type textarea "x"
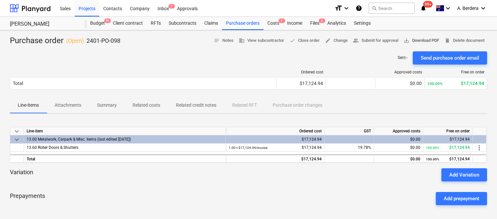
click at [405, 40] on span "save_alt" at bounding box center [406, 40] width 6 height 6
click at [191, 52] on div "Sent : - Send purchase order email" at bounding box center [248, 57] width 477 height 13
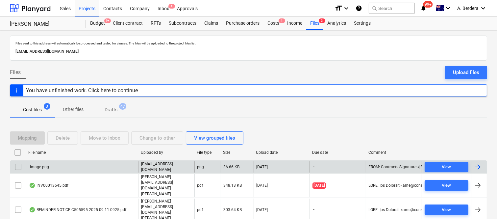
click at [126, 172] on div "image.png" at bounding box center [82, 166] width 112 height 11
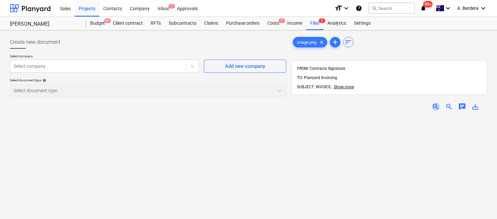
click at [437, 103] on span "zoom_in" at bounding box center [436, 107] width 8 height 8
click at [67, 67] on div at bounding box center [97, 66] width 169 height 7
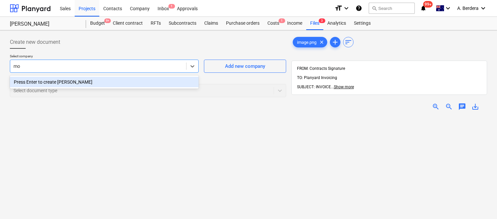
type input "m"
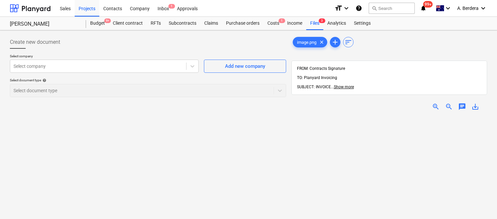
click at [186, 38] on div "Create new document" at bounding box center [148, 42] width 276 height 13
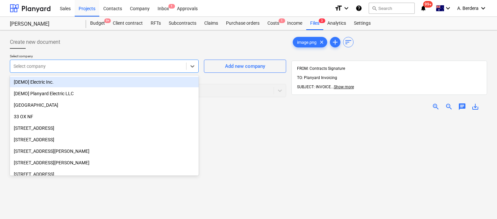
click at [111, 66] on div at bounding box center [97, 66] width 169 height 7
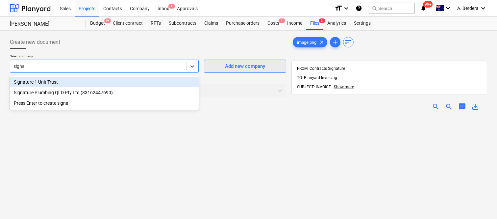
type input "signa"
click at [245, 64] on div "Add new company" at bounding box center [245, 66] width 40 height 9
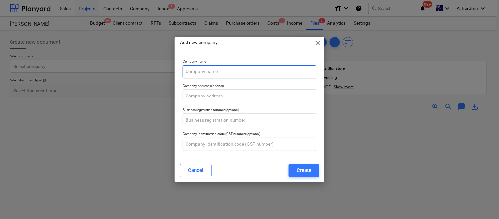
click at [238, 71] on input "text" at bounding box center [249, 71] width 134 height 13
type input "monday.com"
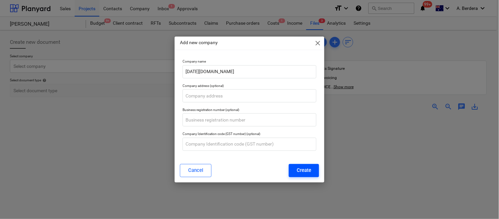
click at [310, 170] on div "Create" at bounding box center [304, 170] width 14 height 9
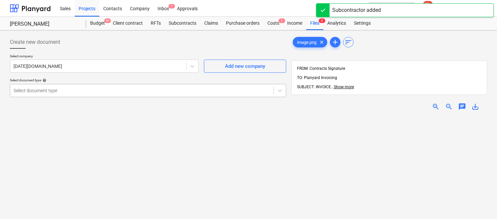
click at [127, 87] on div at bounding box center [141, 90] width 257 height 7
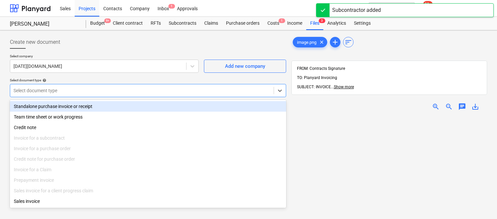
click at [134, 101] on div "Standalone purchase invoice or receipt" at bounding box center [148, 106] width 276 height 11
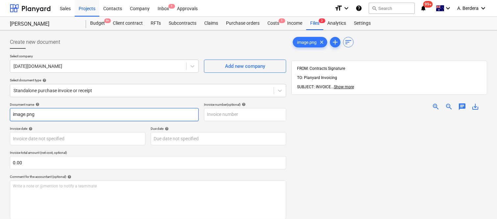
click at [93, 118] on input "image.png" at bounding box center [104, 114] width 189 height 13
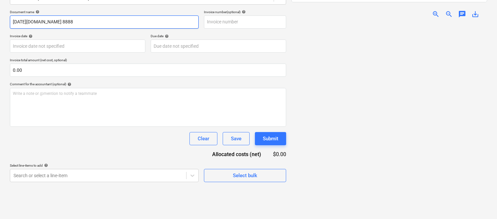
scroll to position [94, 0]
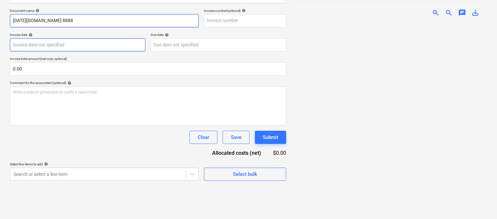
type input "monday.com 8888"
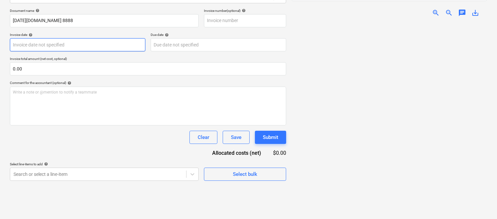
click at [54, 45] on body "Sales Projects Contacts Company Inbox 1 Approvals format_size keyboard_arrow_do…" at bounding box center [248, 15] width 497 height 219
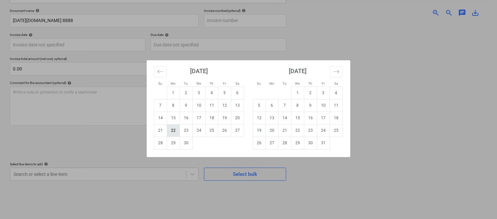
click at [175, 130] on td "22" at bounding box center [173, 130] width 13 height 12
type input "22 Sep 2025"
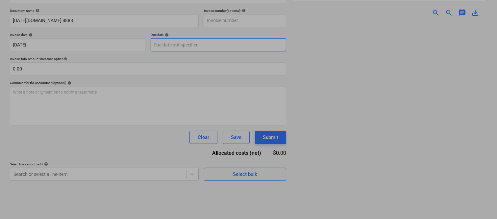
click at [186, 44] on body "Sales Projects Contacts Company Inbox 1 Approvals format_size keyboard_arrow_do…" at bounding box center [248, 15] width 497 height 219
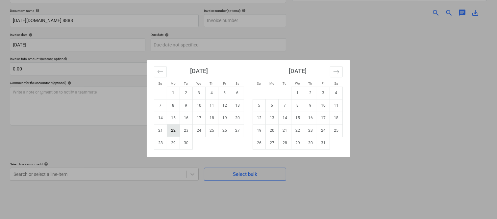
click at [172, 129] on td "22" at bounding box center [173, 130] width 13 height 12
type input "22 Sep 2025"
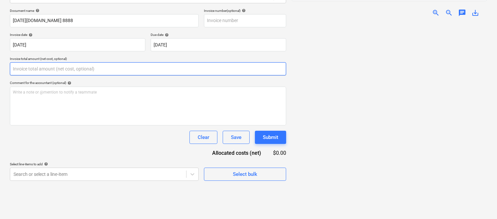
click at [116, 69] on input "text" at bounding box center [148, 68] width 276 height 13
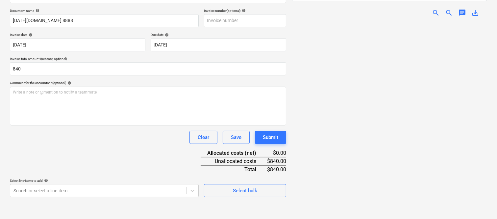
type input "840.00"
click at [58, 152] on div "Document name help monday.com 8888 Invoice number (optional) help Invoice date …" at bounding box center [148, 103] width 276 height 188
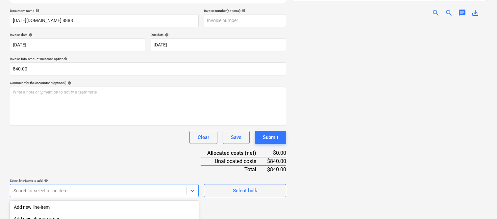
click at [87, 125] on body "Sales Projects Contacts Company Inbox 1 Approvals format_size keyboard_arrow_do…" at bounding box center [248, 15] width 497 height 219
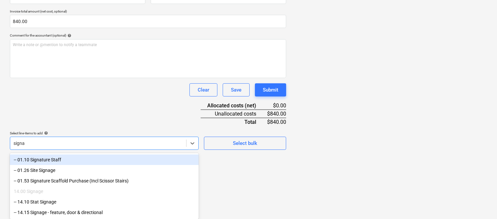
type input "signat"
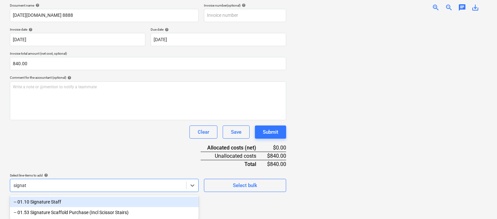
scroll to position [99, 0]
click at [60, 200] on div "-- 01.10 Signature Staff" at bounding box center [104, 201] width 189 height 11
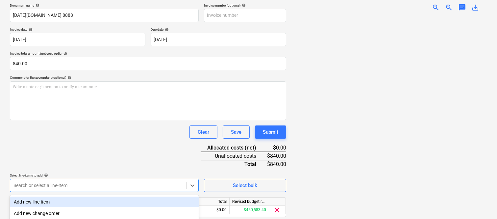
click at [60, 141] on div "Document name help monday.com 8888 Invoice number (optional) help Invoice date …" at bounding box center [148, 119] width 276 height 232
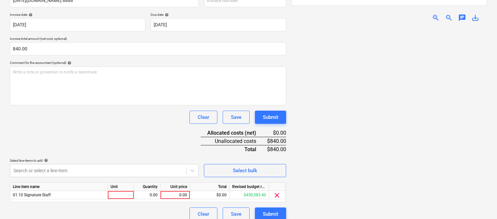
scroll to position [121, 0]
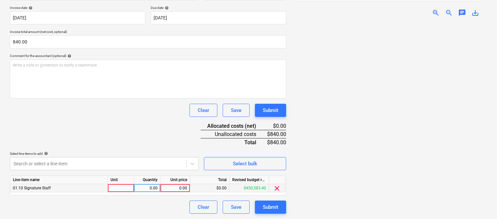
click at [114, 186] on div at bounding box center [121, 188] width 26 height 8
type input "invoice"
click at [153, 186] on div "0.00" at bounding box center [147, 188] width 21 height 8
type input "1"
click at [172, 188] on div "0.00" at bounding box center [175, 188] width 24 height 8
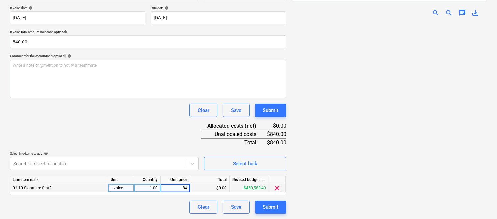
type input "840"
click at [162, 204] on div "Clear Save Submit" at bounding box center [148, 206] width 276 height 13
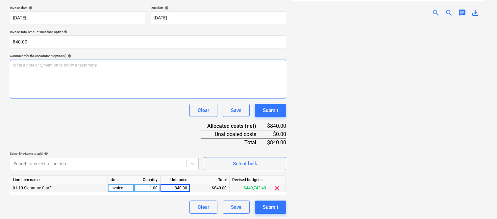
click at [117, 76] on div "Write a note or @mention to notify a teammate ﻿" at bounding box center [148, 79] width 276 height 39
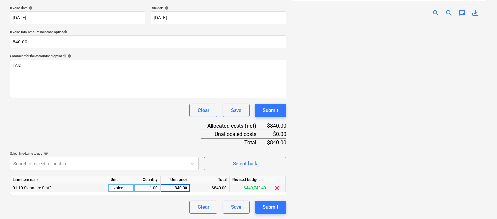
click at [126, 121] on div "Document name help monday.com 8888 Invoice number (optional) help Invoice date …" at bounding box center [148, 98] width 276 height 232
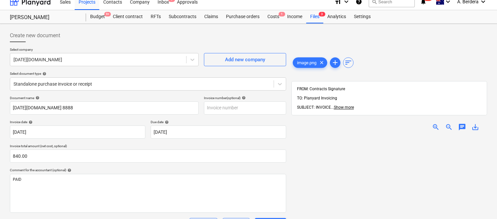
scroll to position [0, 0]
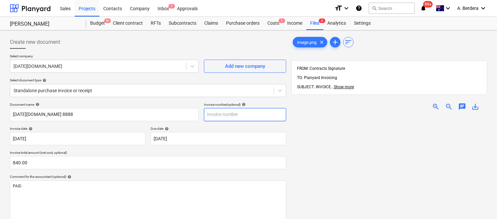
click at [224, 112] on input "text" at bounding box center [245, 114] width 82 height 13
type input "-"
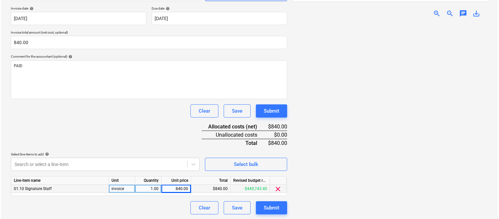
scroll to position [121, 0]
type input "NA"
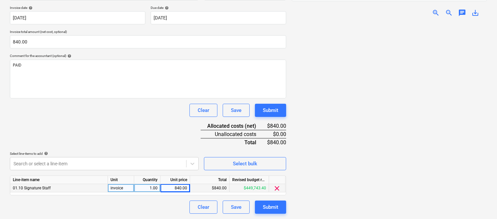
click at [116, 118] on div "Document name help monday.com 8888 Invoice number (optional) help NA Invoice da…" at bounding box center [148, 98] width 276 height 232
click at [270, 206] on div "Submit" at bounding box center [270, 207] width 15 height 9
